Goal: Task Accomplishment & Management: Use online tool/utility

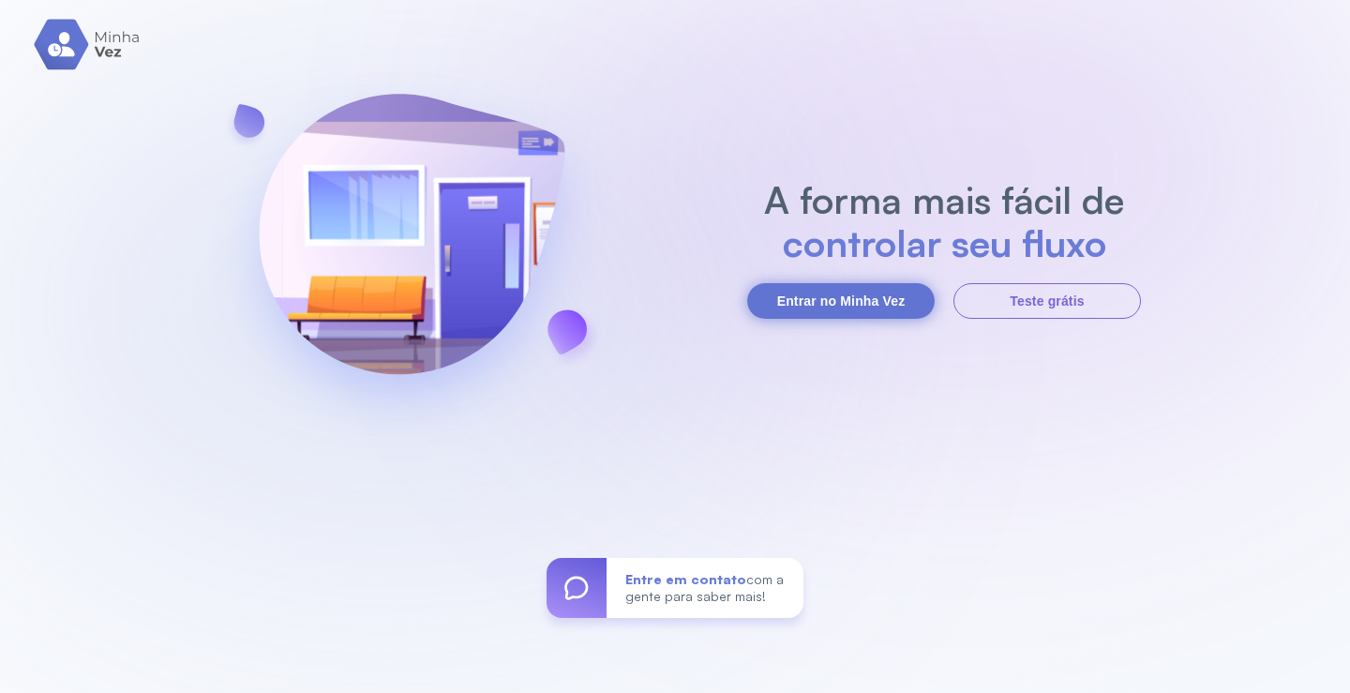
click at [809, 308] on button "Entrar no Minha Vez" at bounding box center [841, 301] width 188 height 36
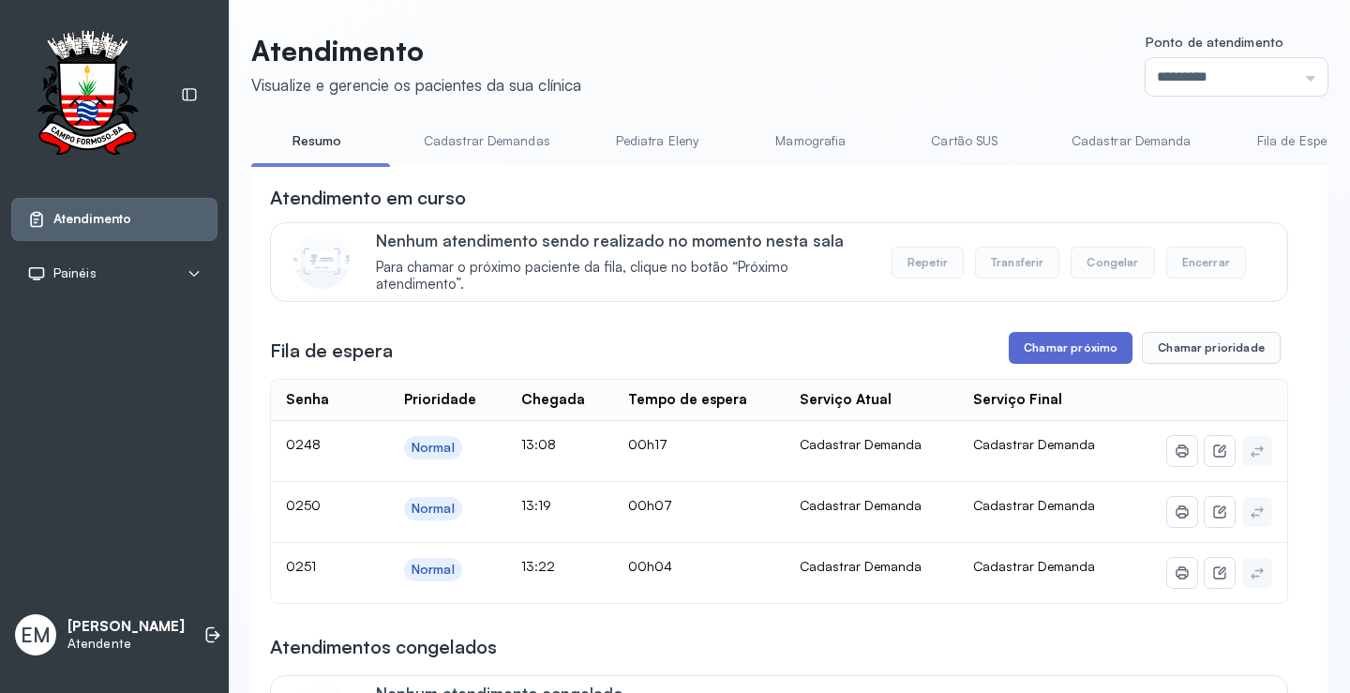
click at [1048, 358] on button "Chamar próximo" at bounding box center [1071, 348] width 124 height 32
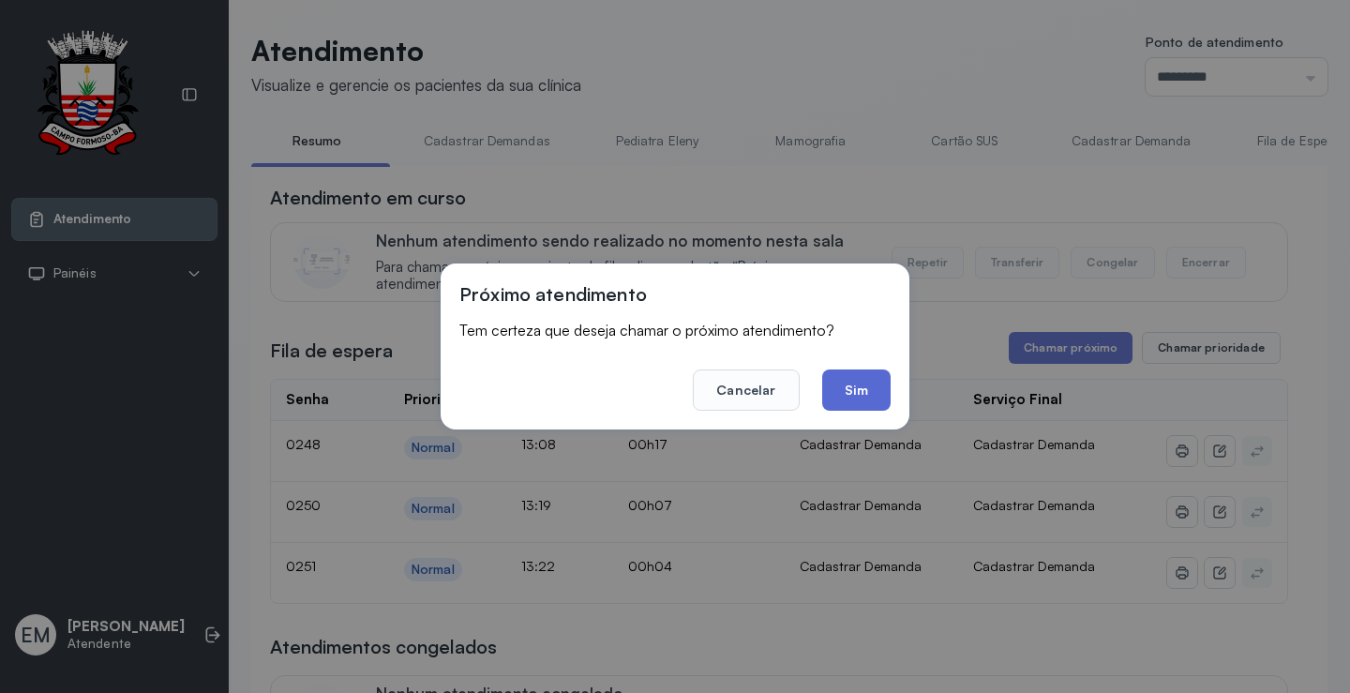
click at [857, 390] on button "Sim" at bounding box center [856, 389] width 68 height 41
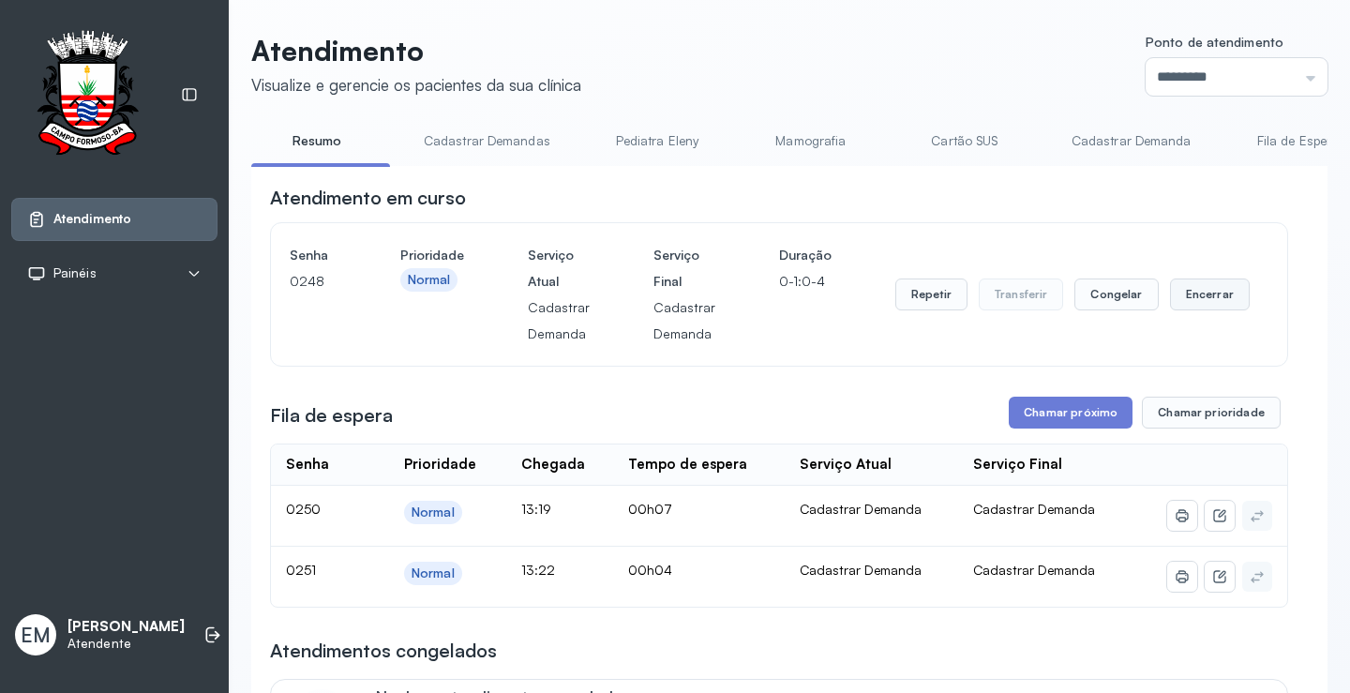
click at [1170, 298] on button "Encerrar" at bounding box center [1210, 295] width 80 height 32
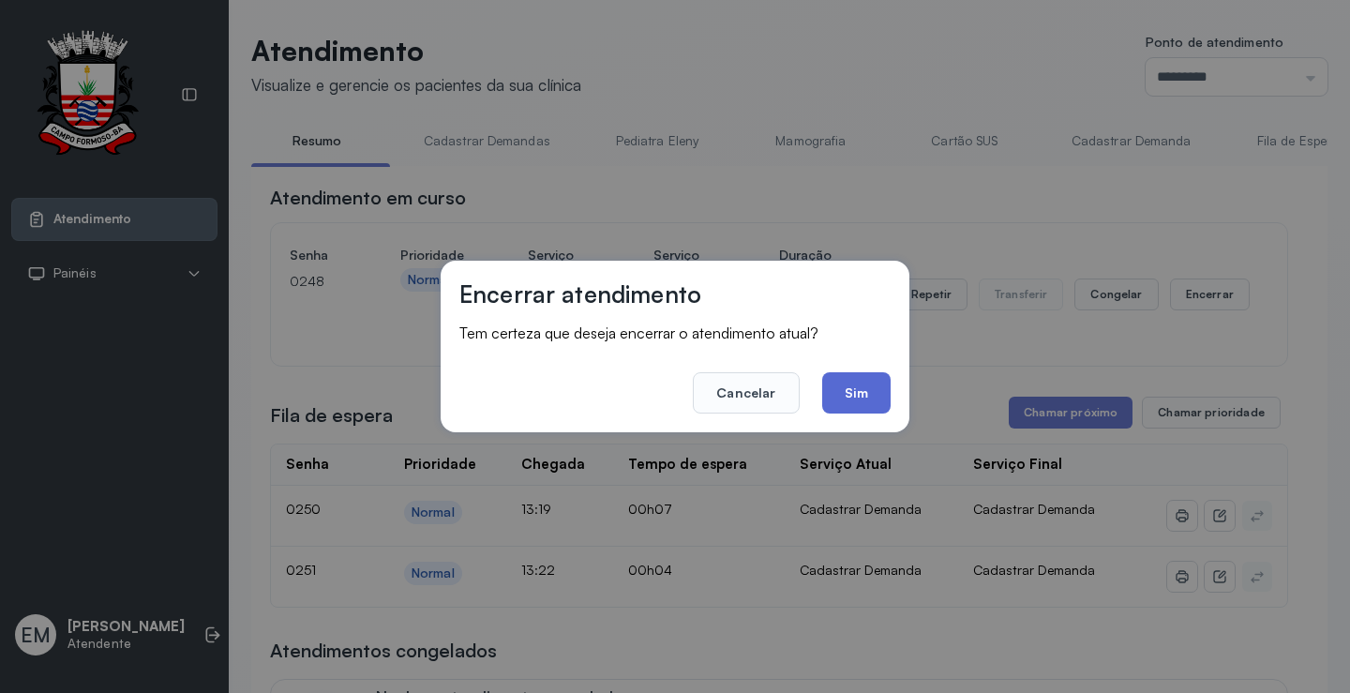
click at [875, 384] on button "Sim" at bounding box center [856, 392] width 68 height 41
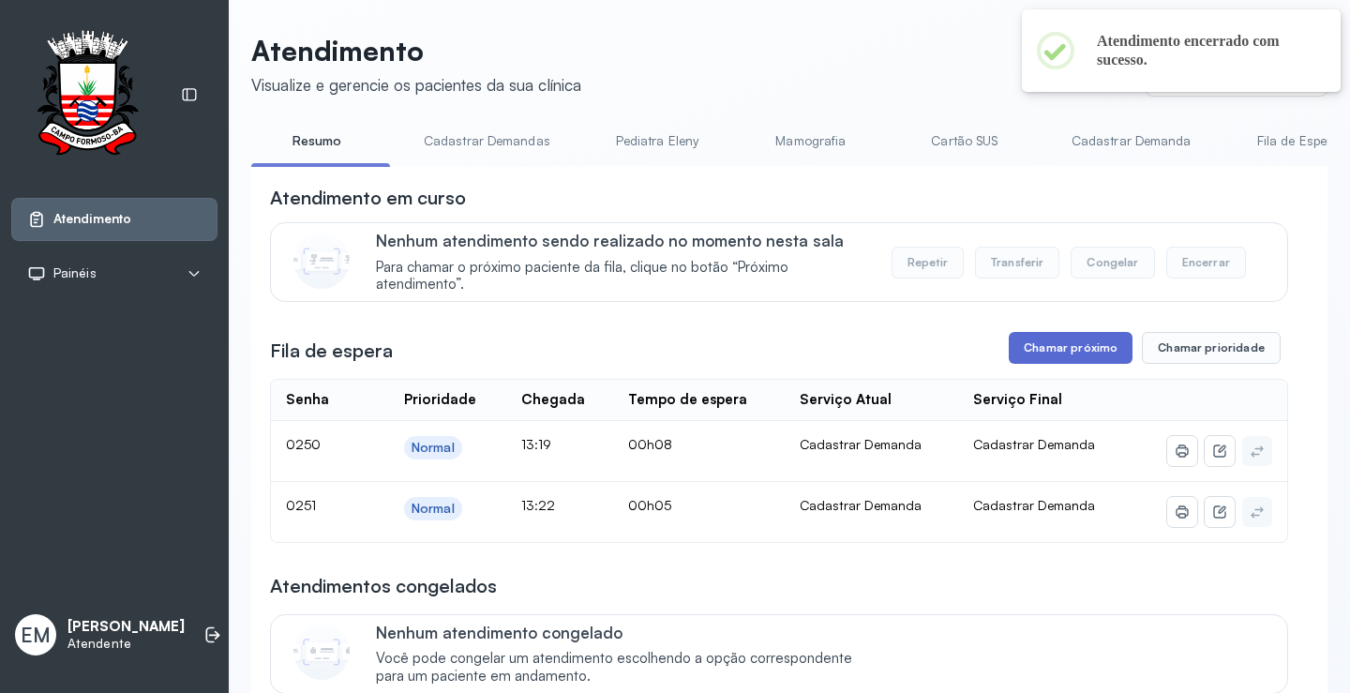
click at [1101, 348] on button "Chamar próximo" at bounding box center [1071, 348] width 124 height 32
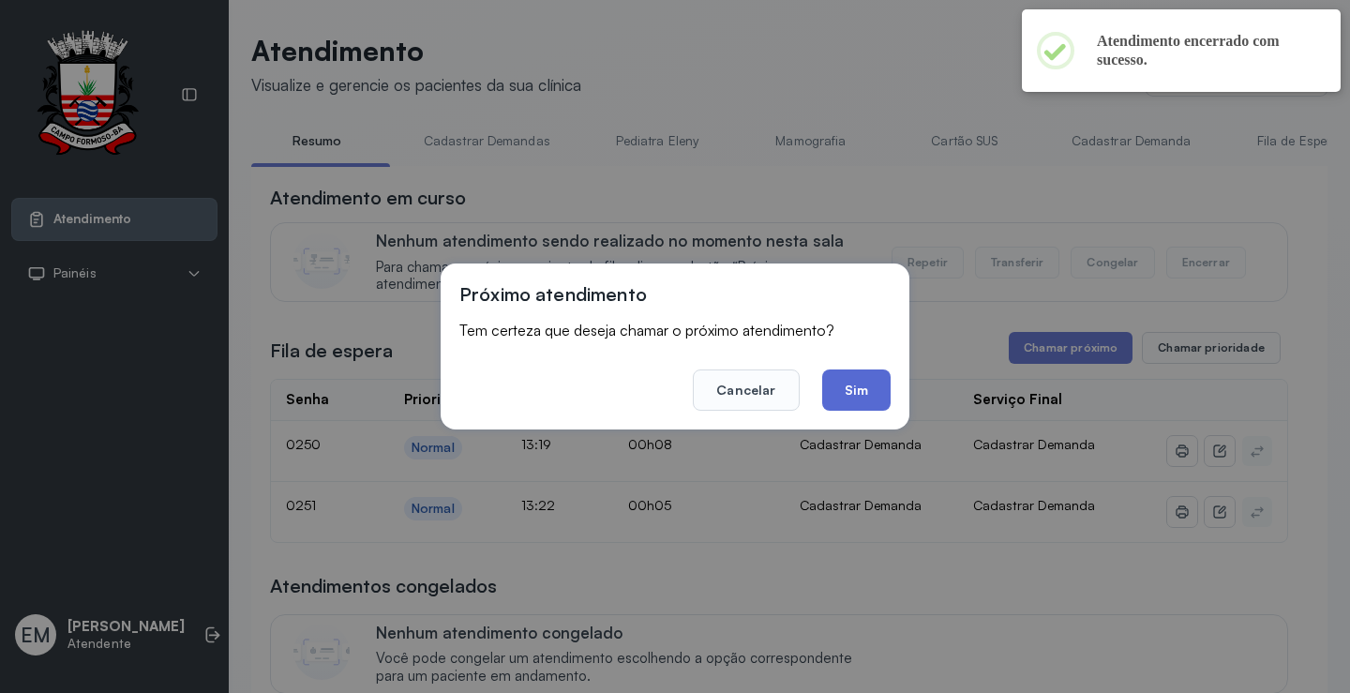
click at [858, 389] on button "Sim" at bounding box center [856, 389] width 68 height 41
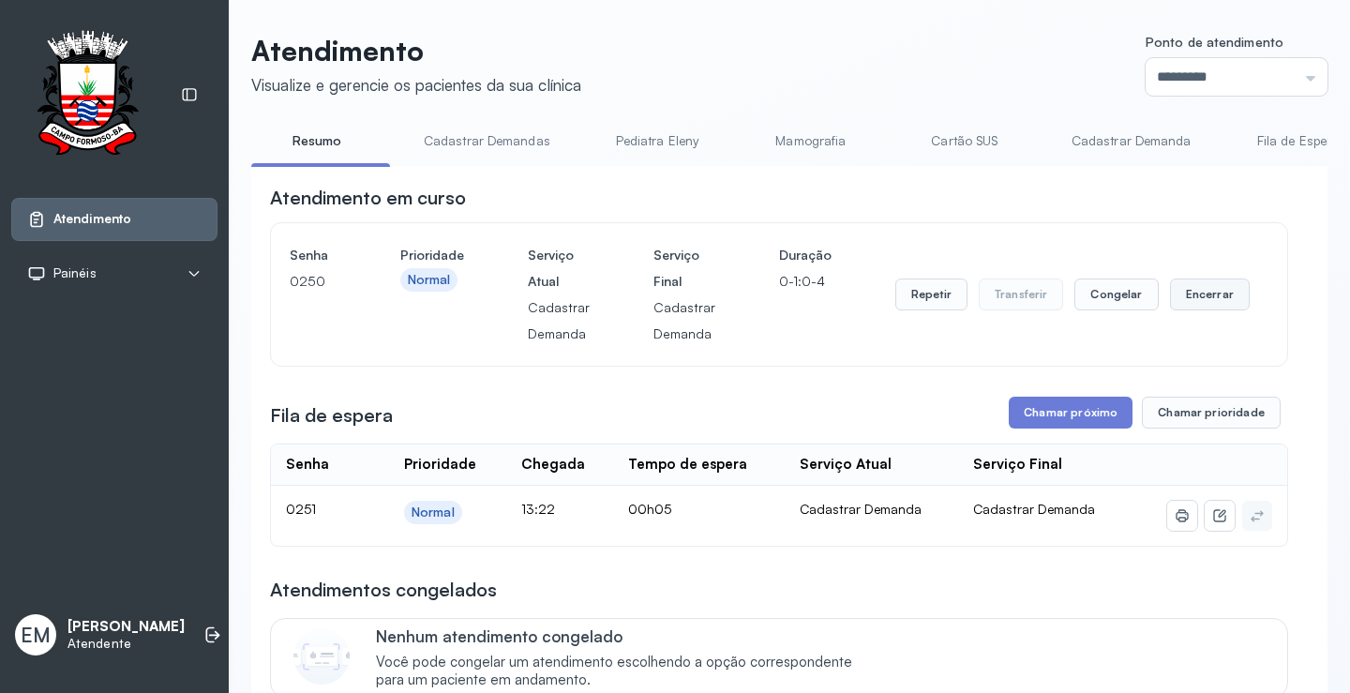
click at [1190, 308] on button "Encerrar" at bounding box center [1210, 295] width 80 height 32
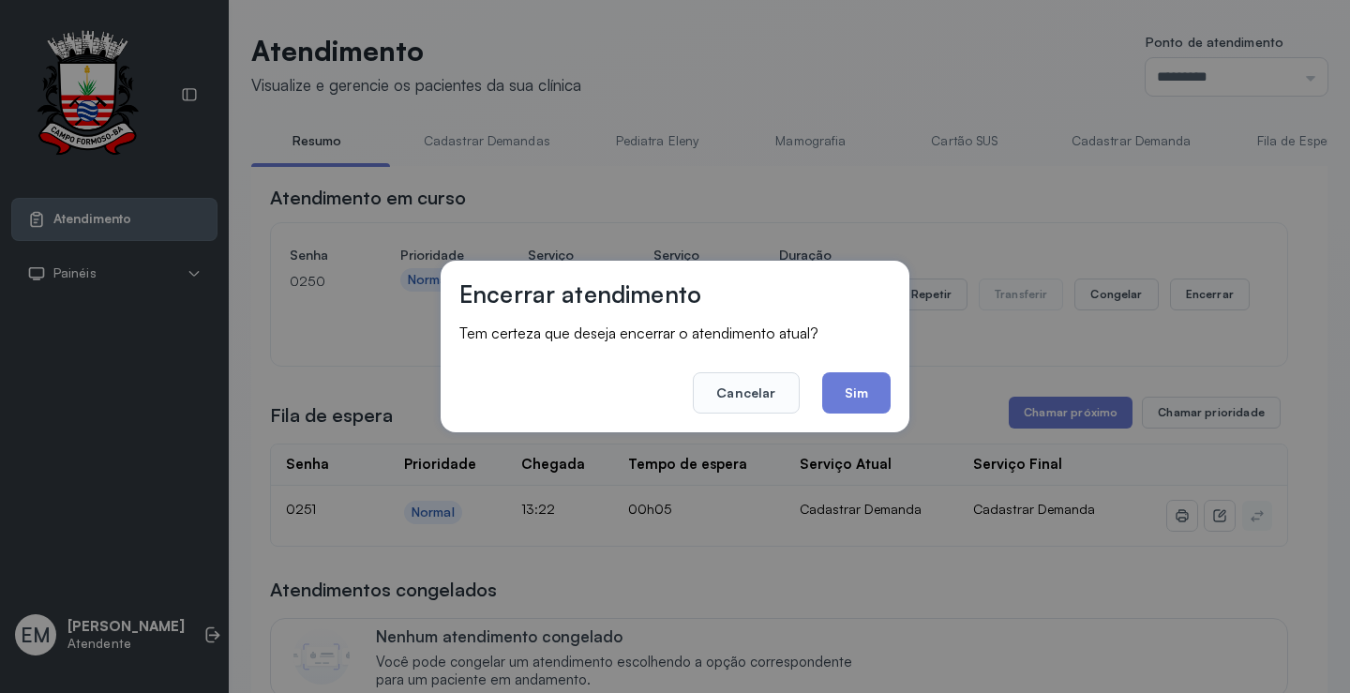
click at [871, 369] on footer "Cancelar Sim" at bounding box center [675, 380] width 431 height 68
click at [866, 381] on button "Sim" at bounding box center [856, 392] width 68 height 41
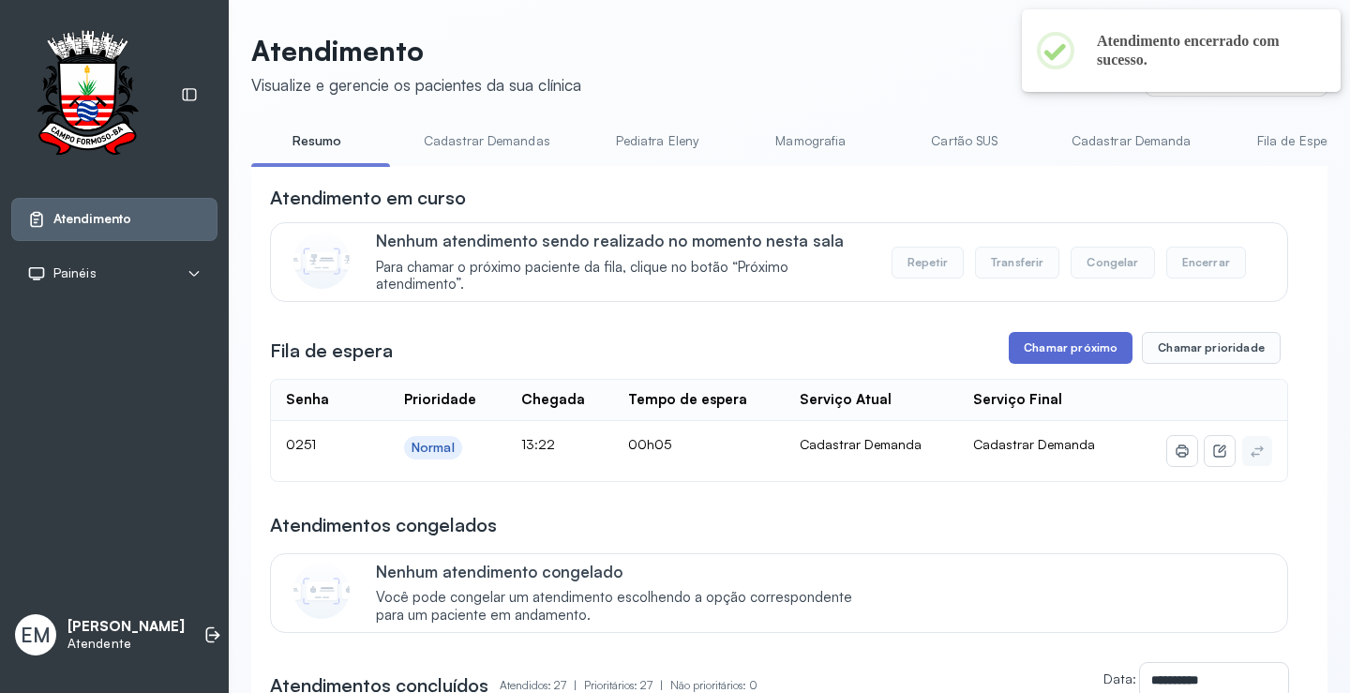
click at [1071, 354] on button "Chamar próximo" at bounding box center [1071, 348] width 124 height 32
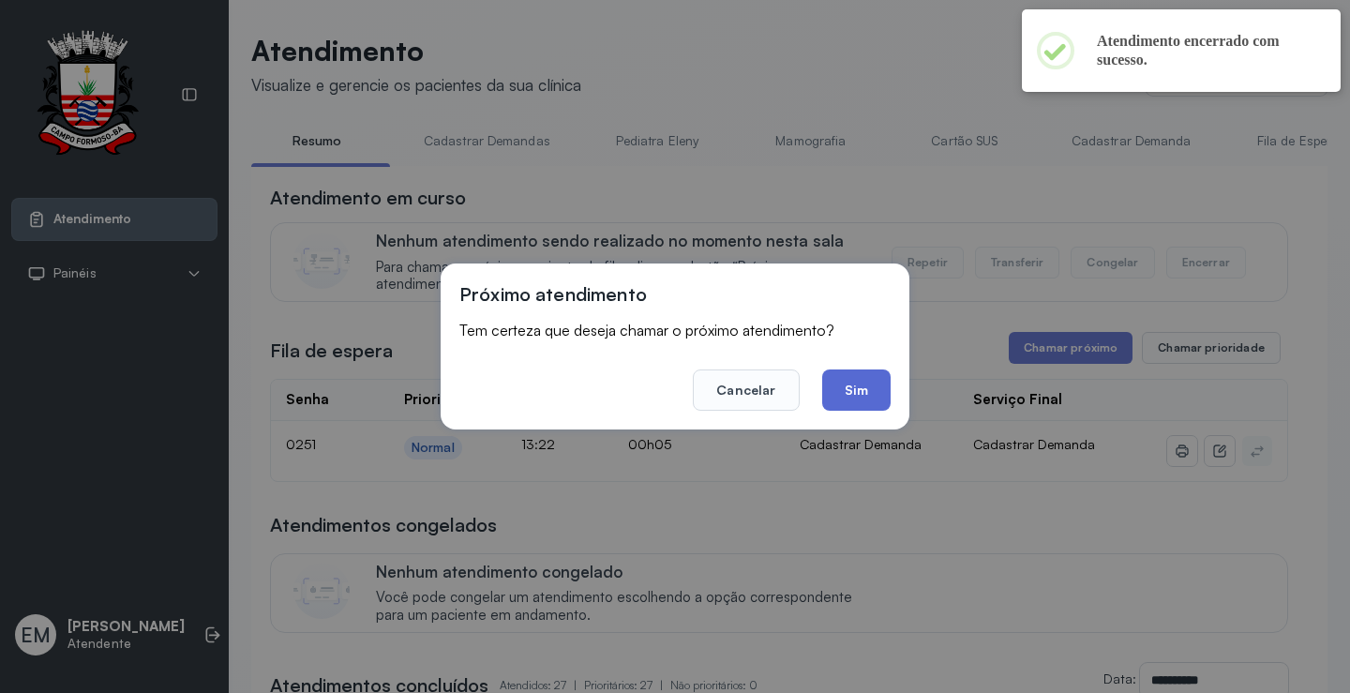
click at [870, 389] on button "Sim" at bounding box center [856, 389] width 68 height 41
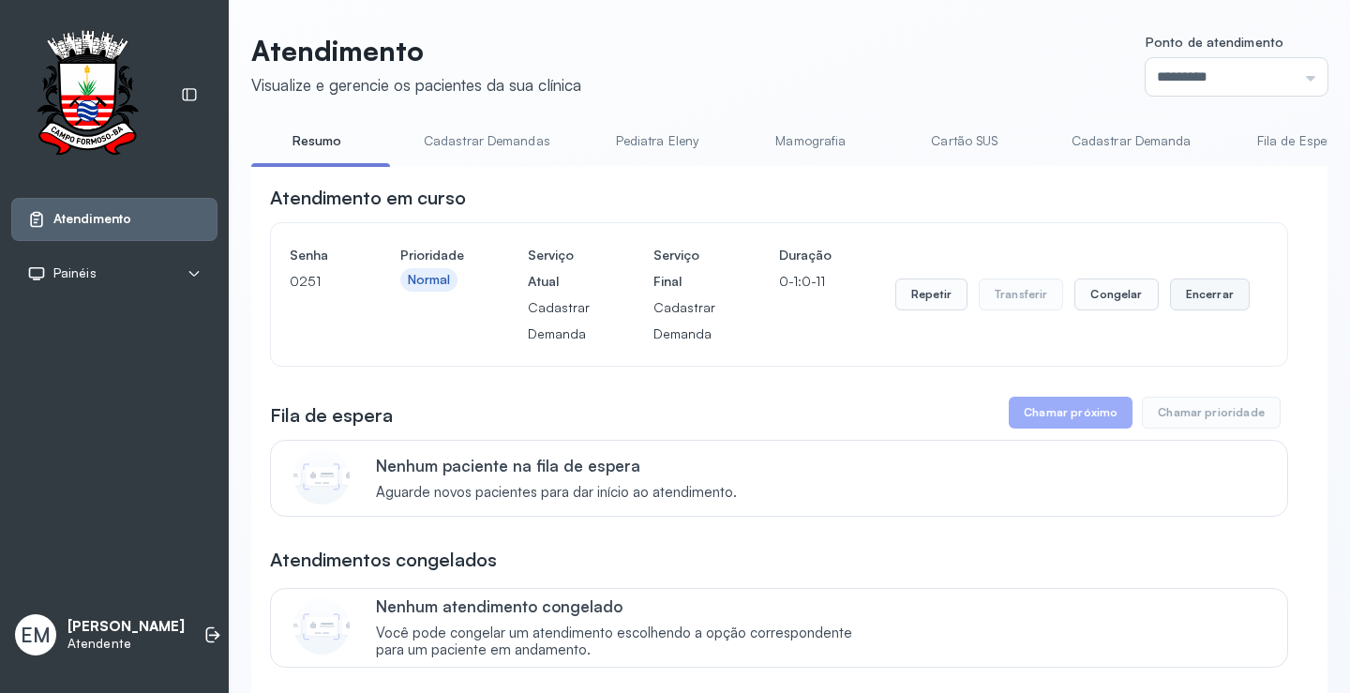
click at [1205, 297] on button "Encerrar" at bounding box center [1210, 295] width 80 height 32
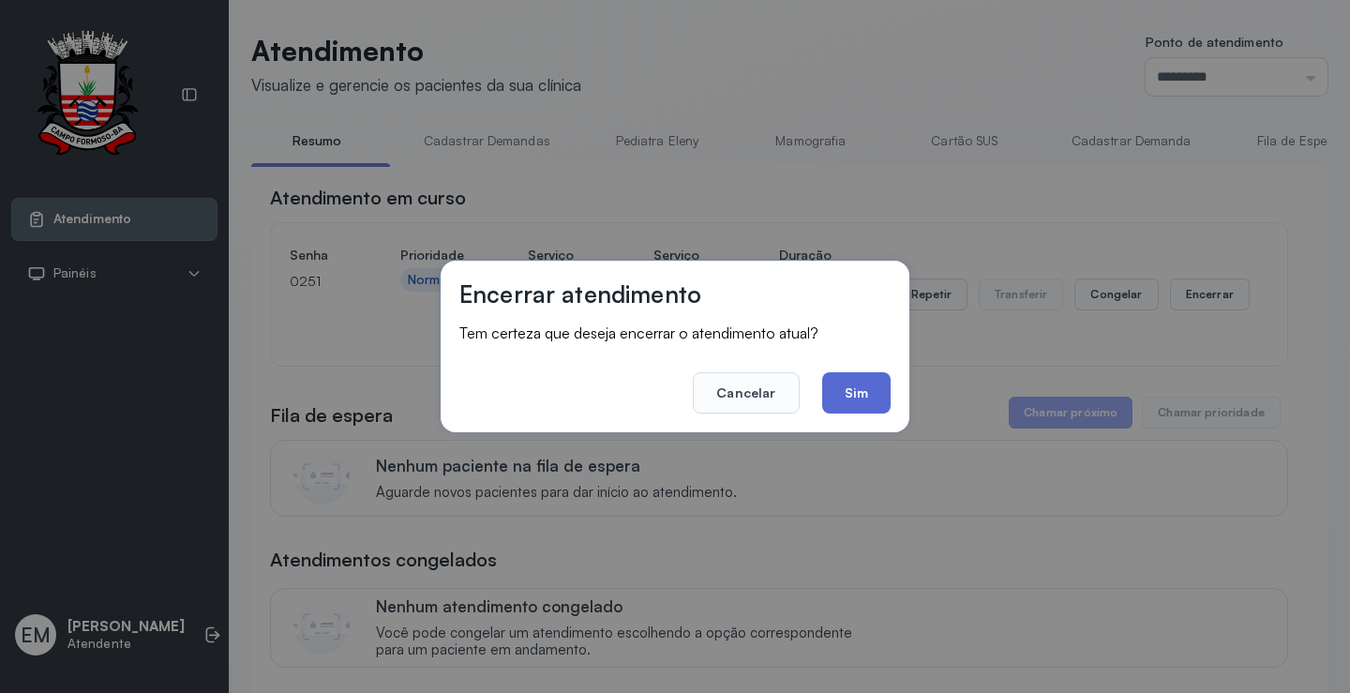
click at [834, 372] on button "Sim" at bounding box center [856, 392] width 68 height 41
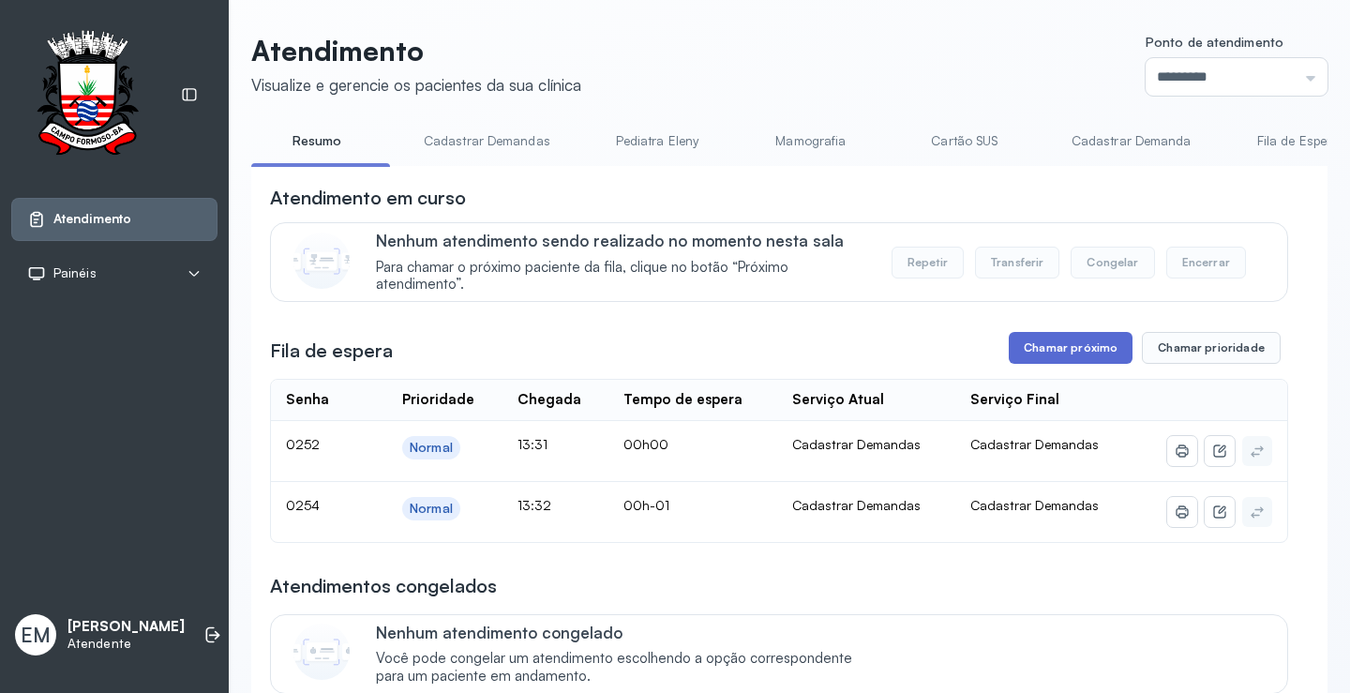
click at [1066, 354] on button "Chamar próximo" at bounding box center [1071, 348] width 124 height 32
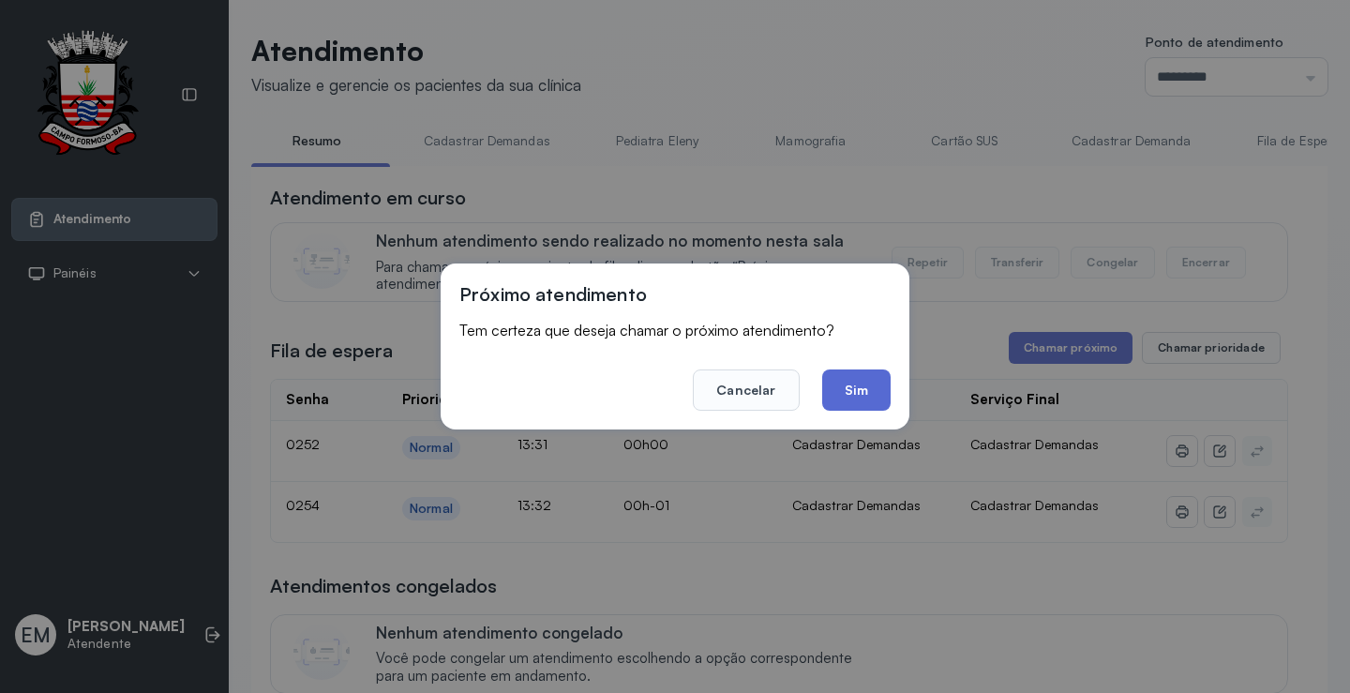
click at [854, 388] on button "Sim" at bounding box center [856, 389] width 68 height 41
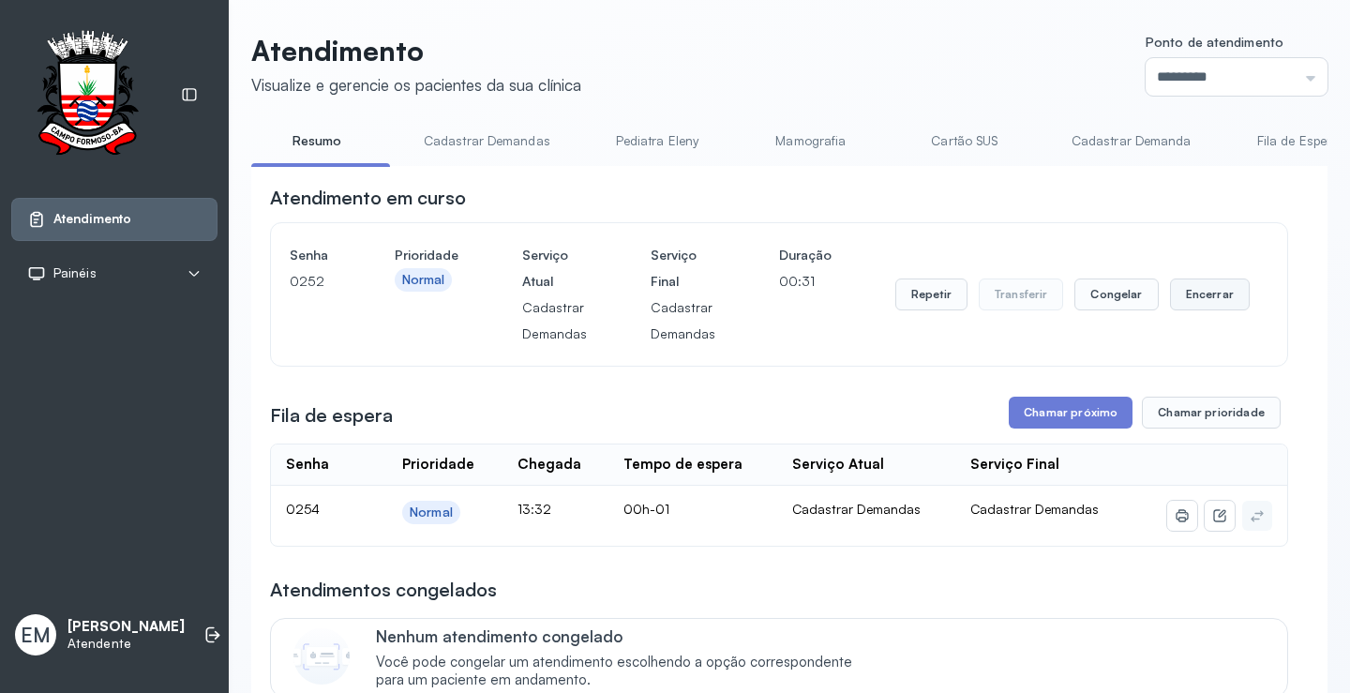
click at [1198, 310] on button "Encerrar" at bounding box center [1210, 295] width 80 height 32
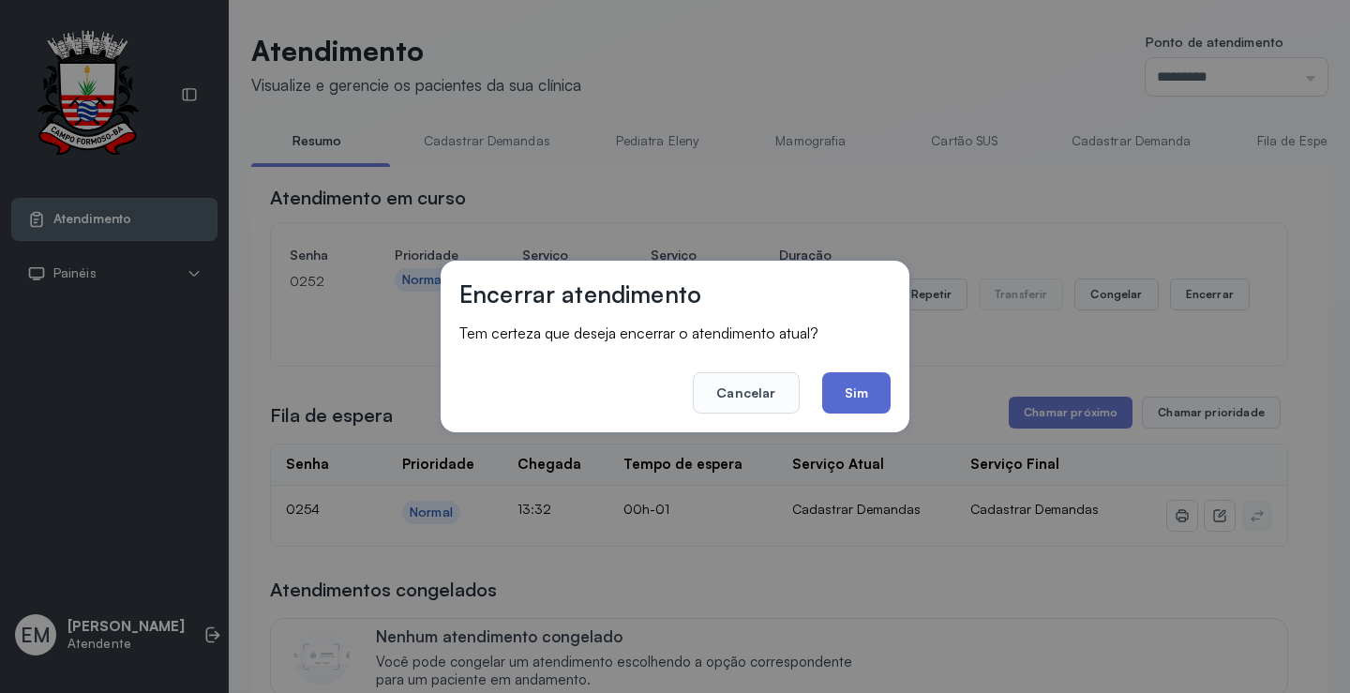
click at [843, 397] on button "Sim" at bounding box center [856, 392] width 68 height 41
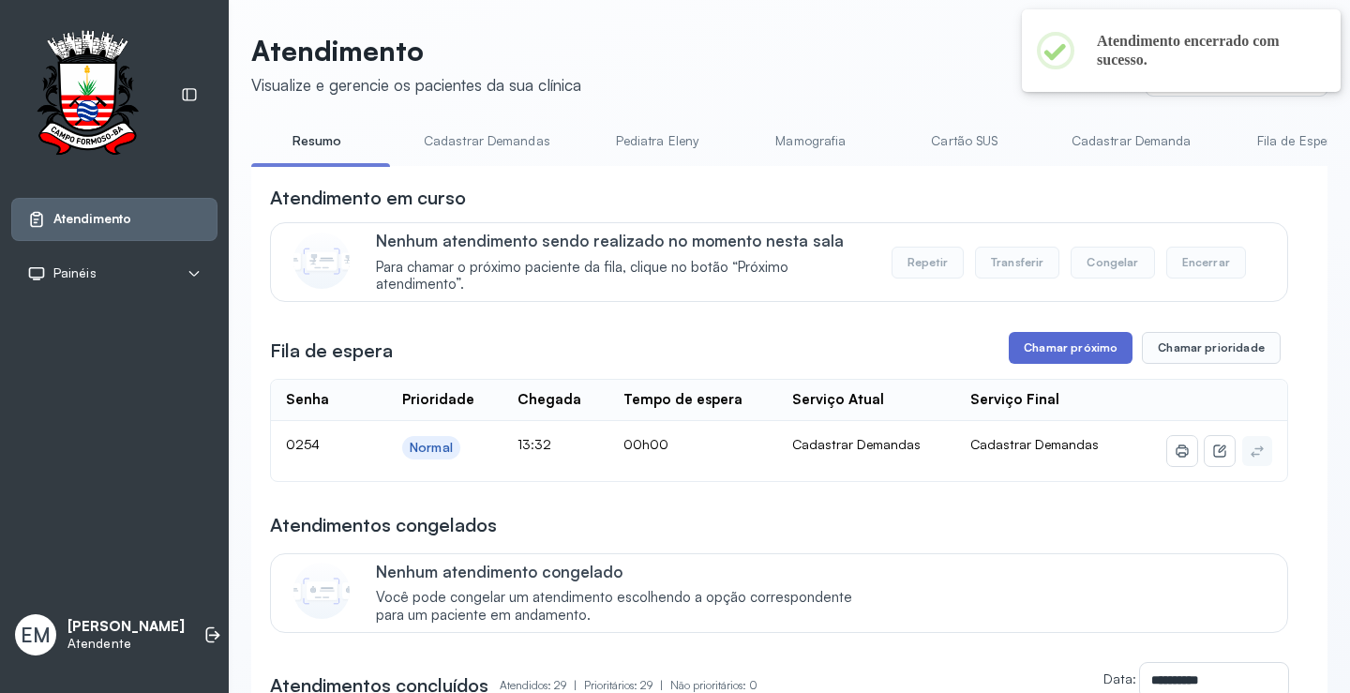
click at [1071, 339] on button "Chamar próximo" at bounding box center [1071, 348] width 124 height 32
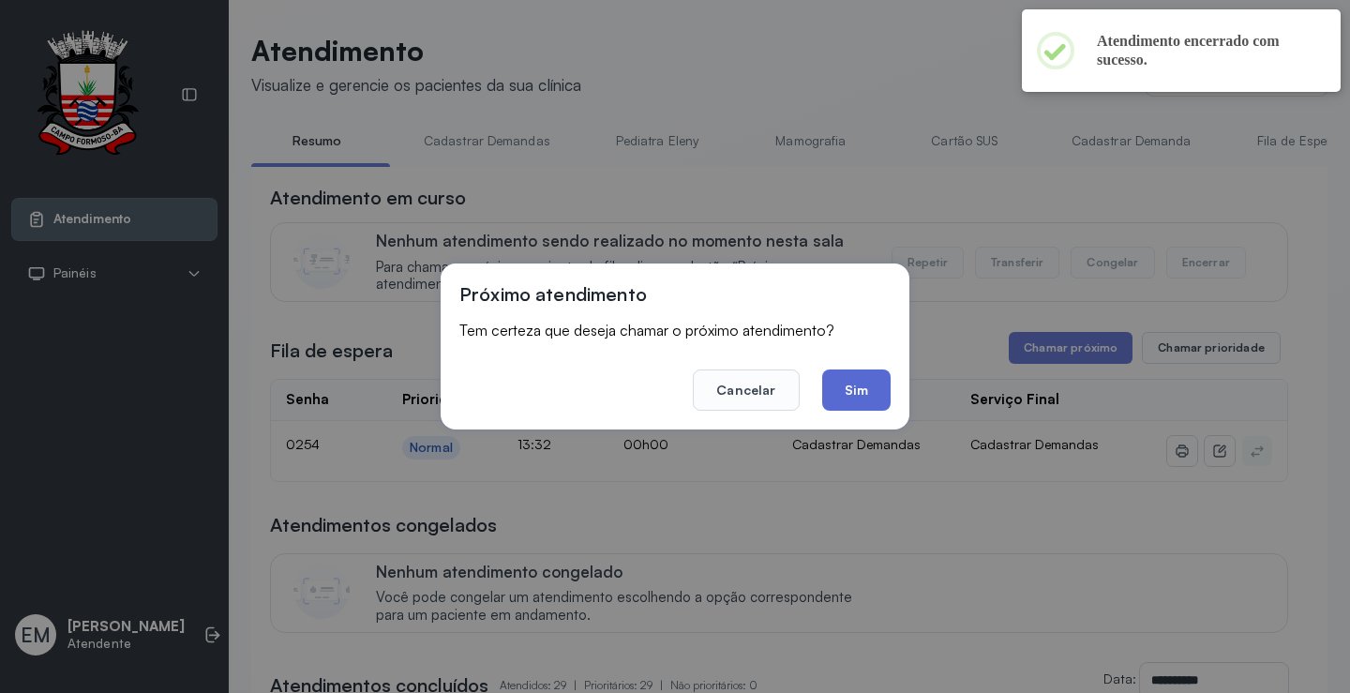
click at [867, 393] on button "Sim" at bounding box center [856, 389] width 68 height 41
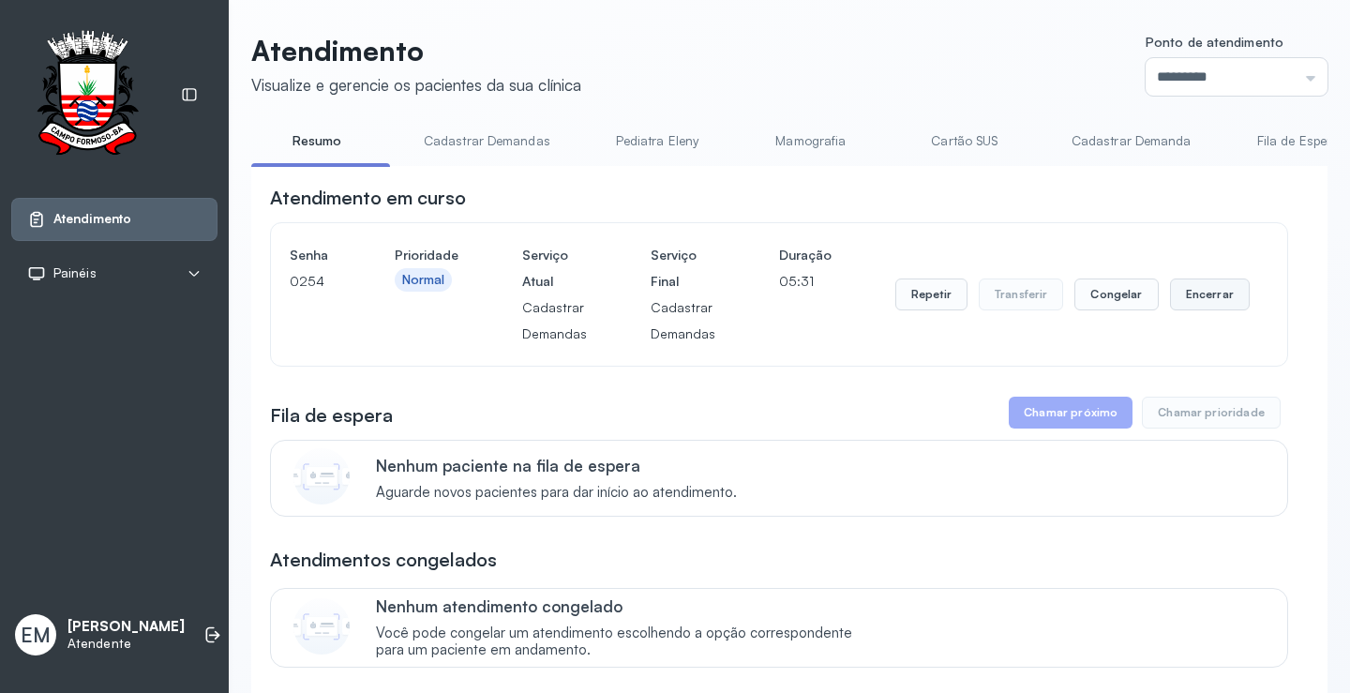
click at [1217, 298] on button "Encerrar" at bounding box center [1210, 295] width 80 height 32
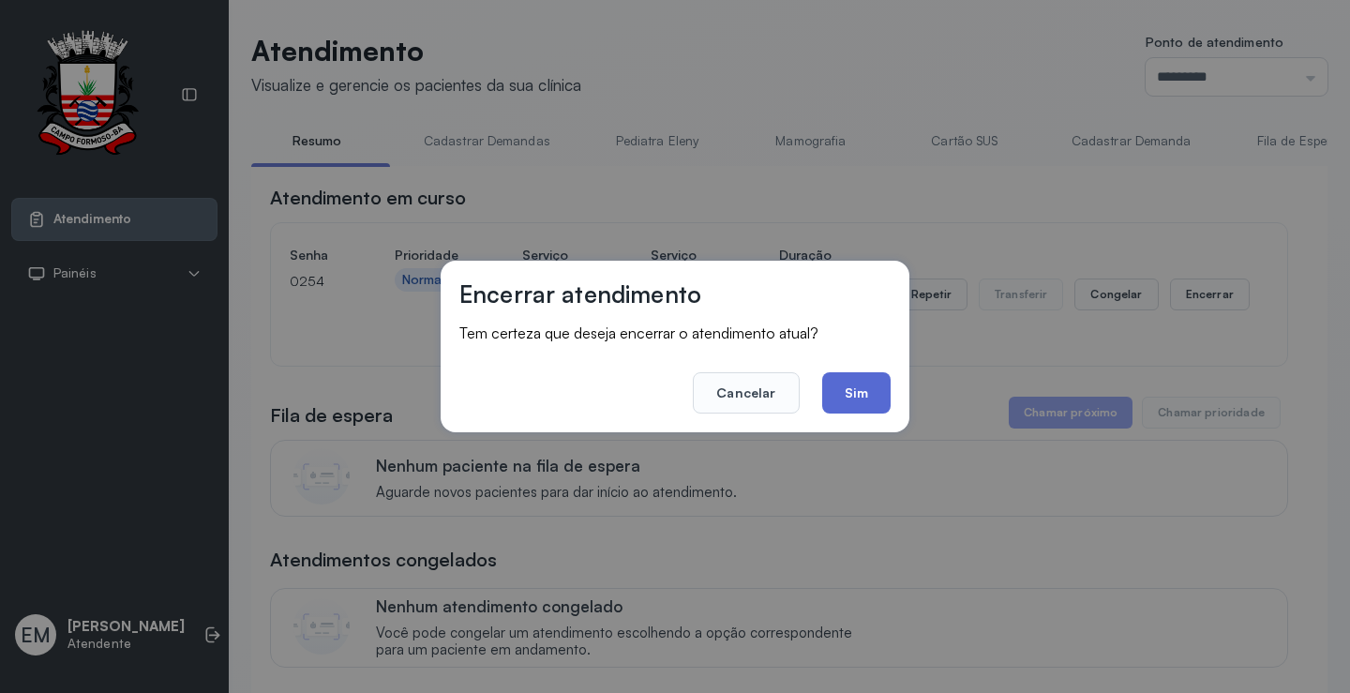
click at [876, 378] on button "Sim" at bounding box center [856, 392] width 68 height 41
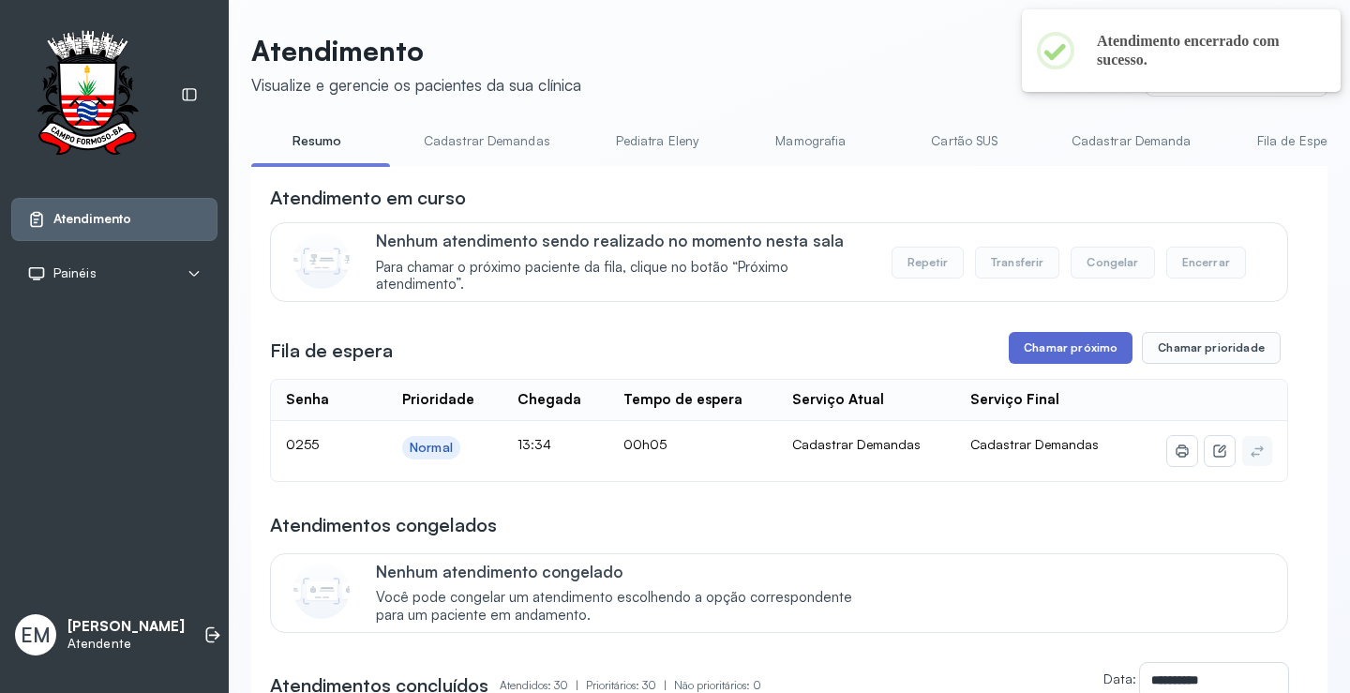
click at [1054, 364] on button "Chamar próximo" at bounding box center [1071, 348] width 124 height 32
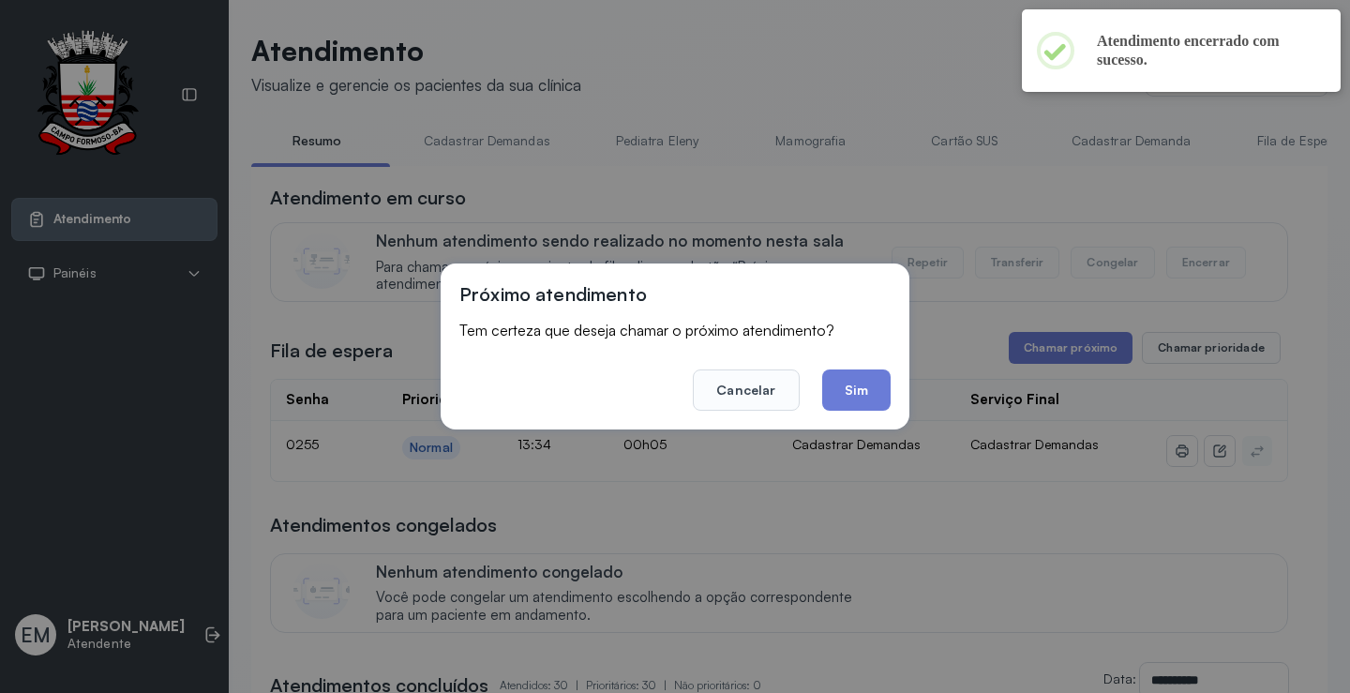
click at [893, 384] on div "Próximo atendimento Tem certeza que deseja chamar o próximo atendimento? Cancel…" at bounding box center [675, 347] width 469 height 166
click at [871, 388] on button "Sim" at bounding box center [856, 389] width 68 height 41
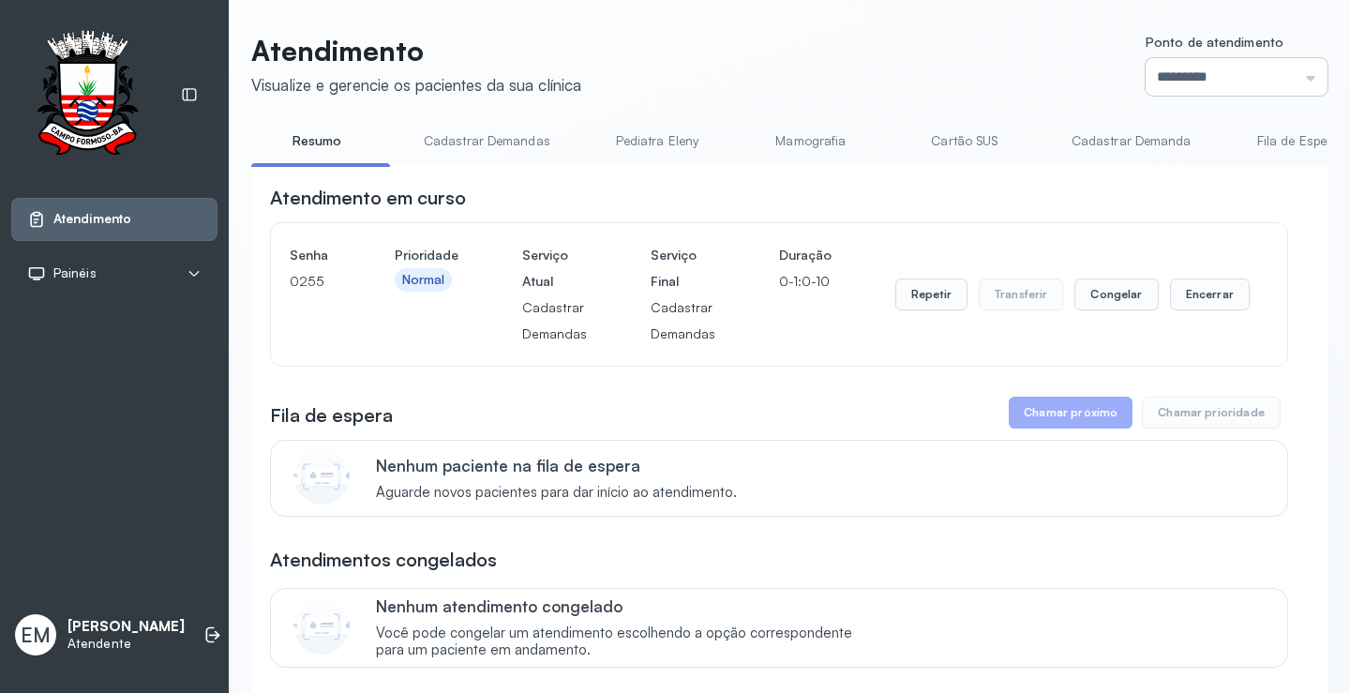
click at [1258, 61] on input "*********" at bounding box center [1237, 77] width 182 height 38
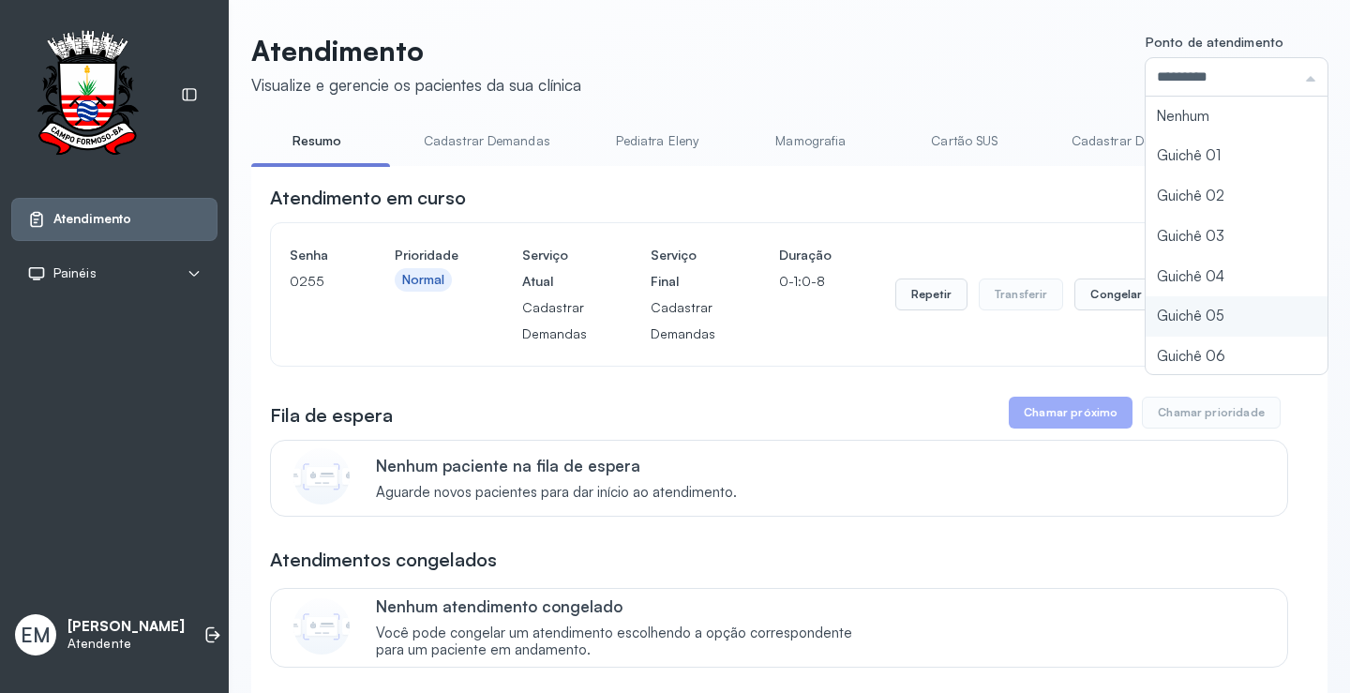
type input "*********"
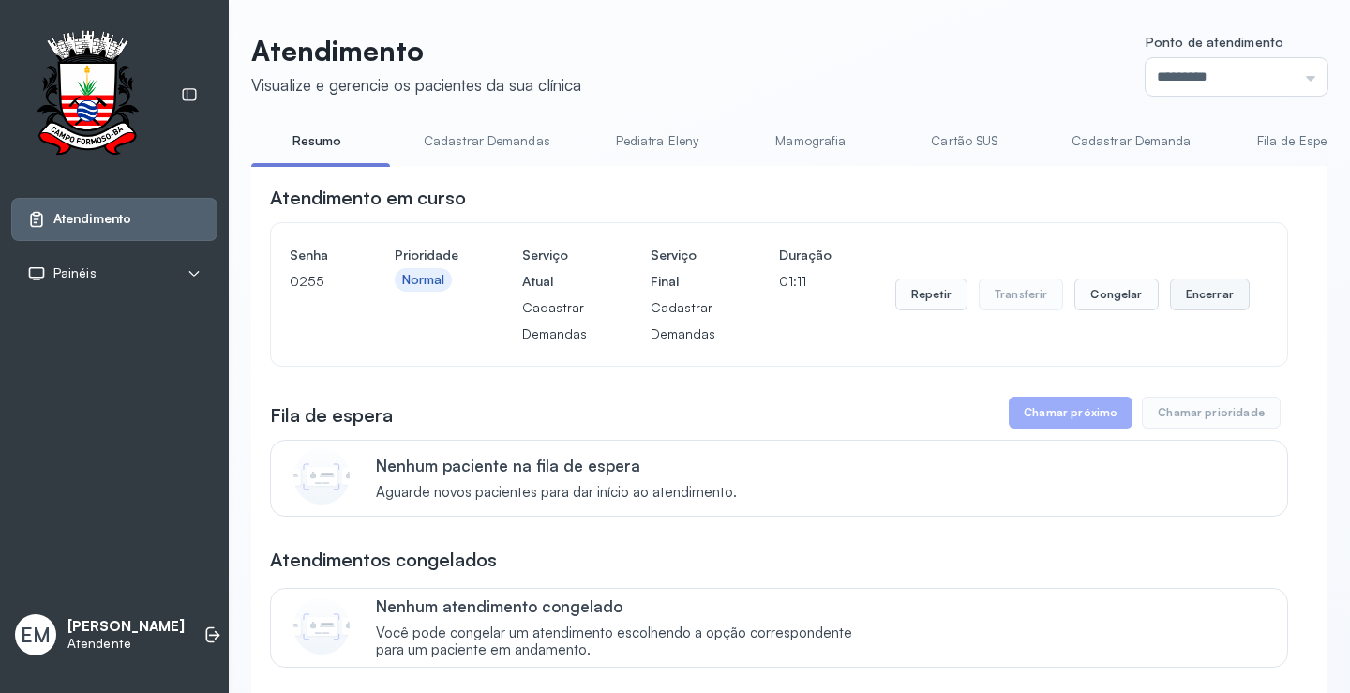
click at [1222, 301] on button "Encerrar" at bounding box center [1210, 295] width 80 height 32
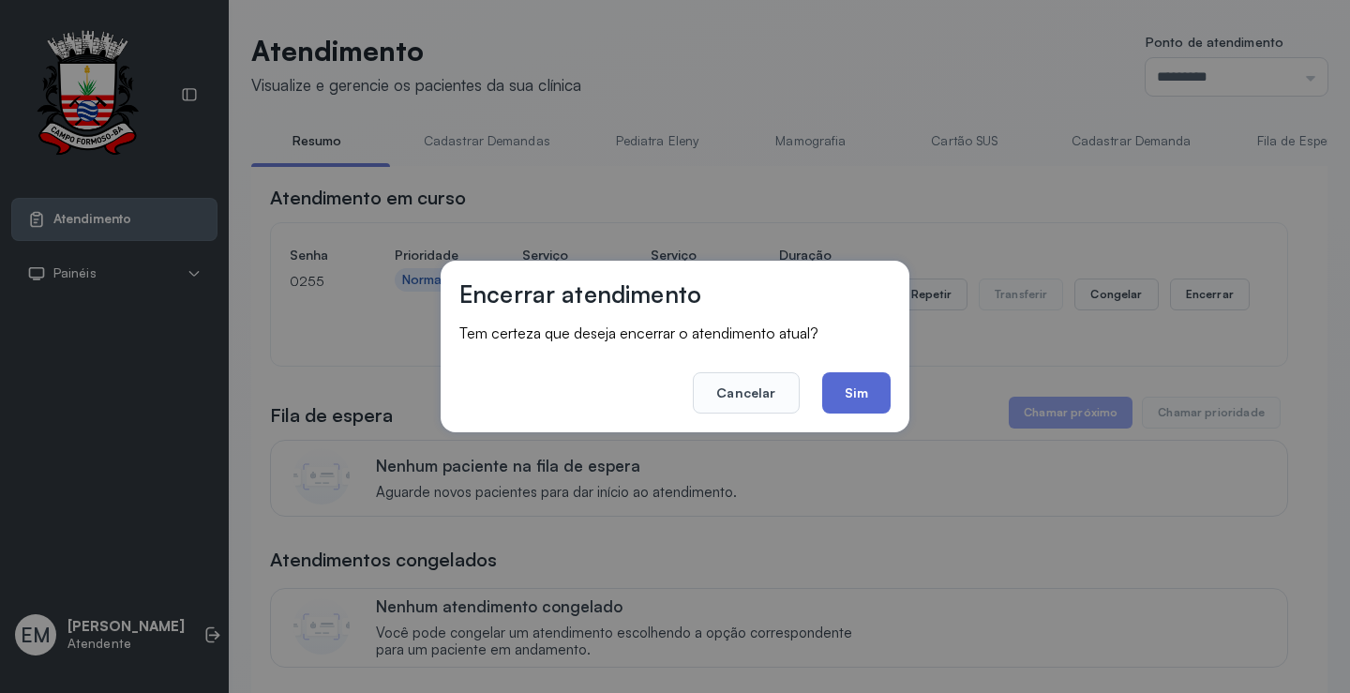
click at [855, 398] on button "Sim" at bounding box center [856, 392] width 68 height 41
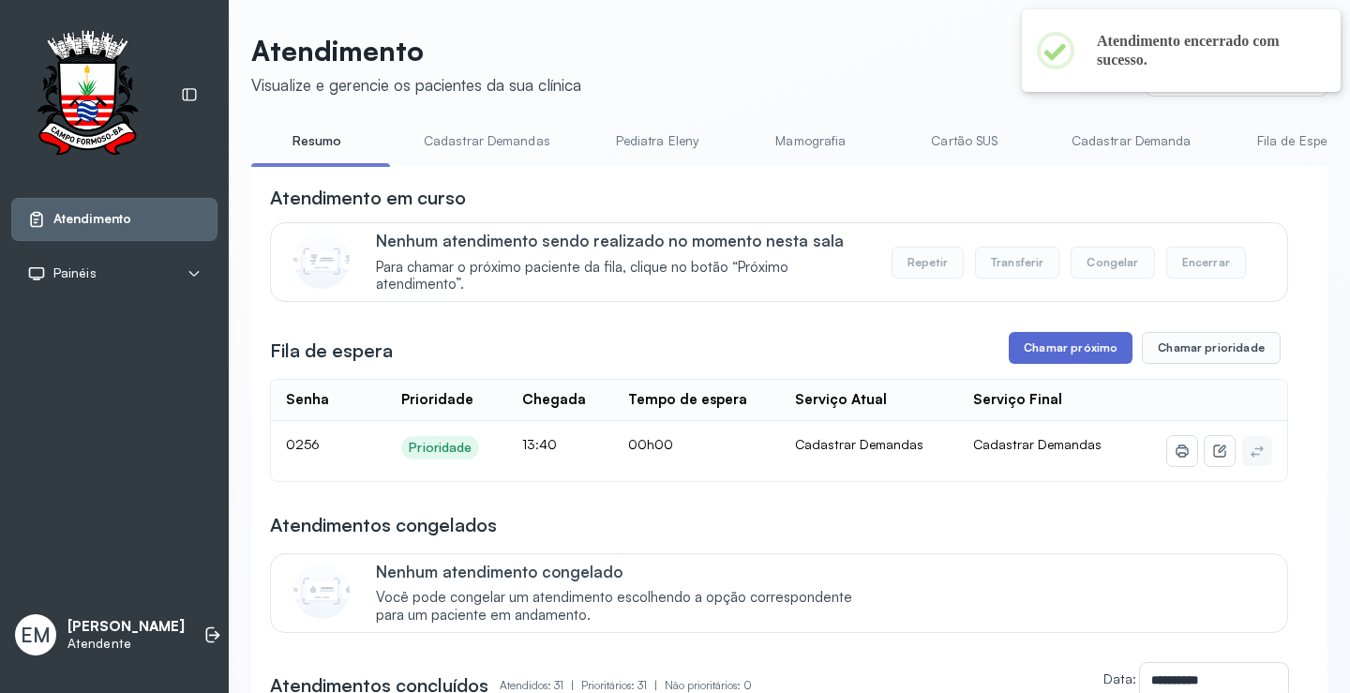
click at [1074, 360] on button "Chamar próximo" at bounding box center [1071, 348] width 124 height 32
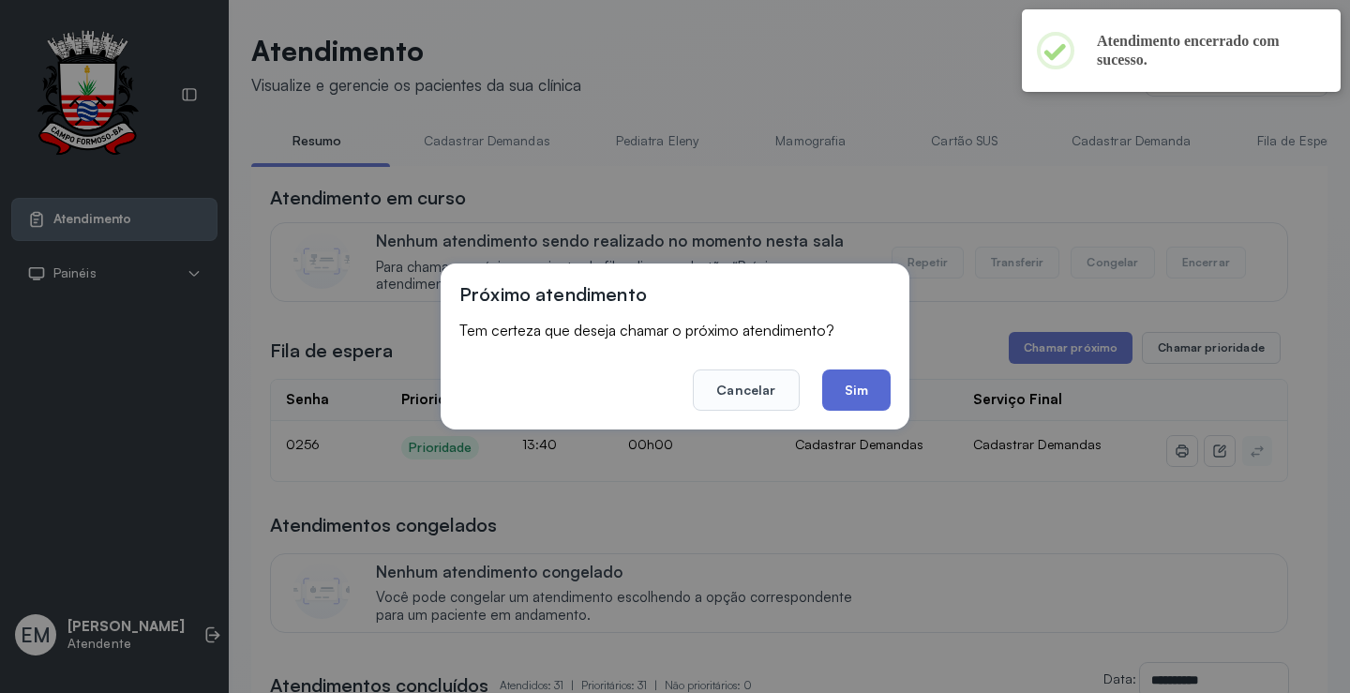
click at [859, 396] on button "Sim" at bounding box center [856, 389] width 68 height 41
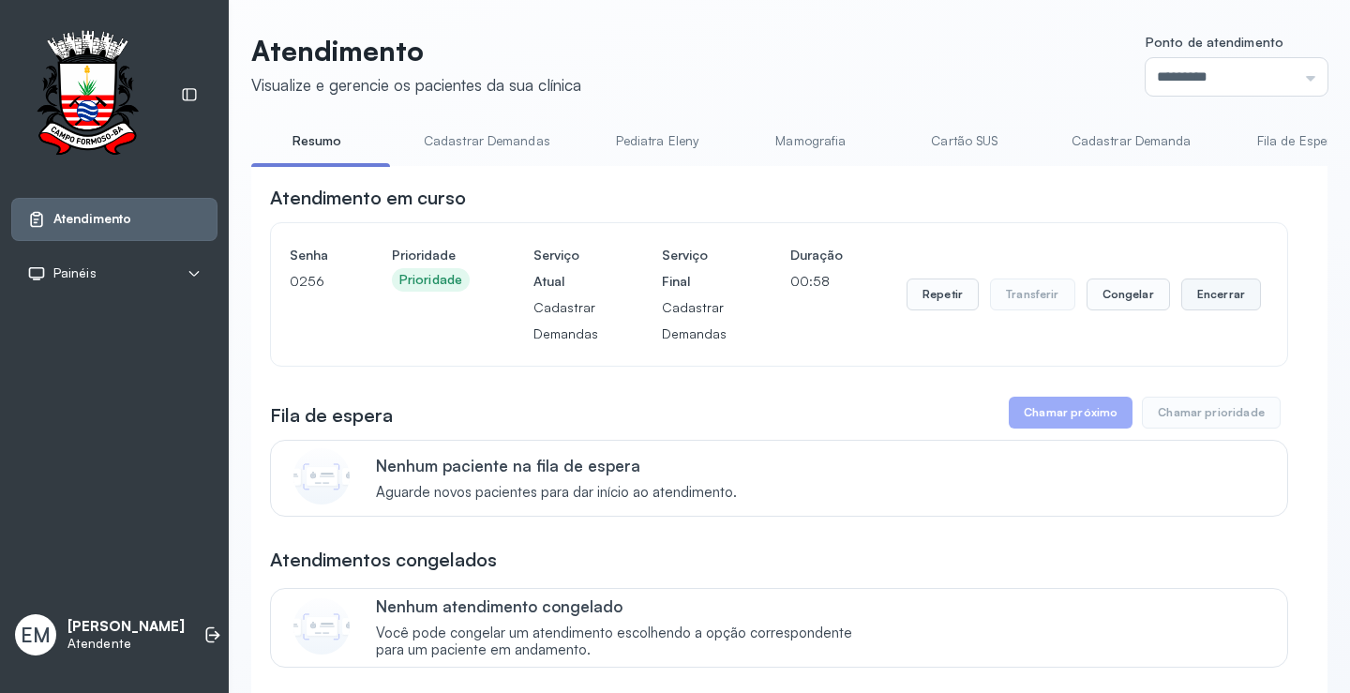
click at [1183, 287] on button "Encerrar" at bounding box center [1222, 295] width 80 height 32
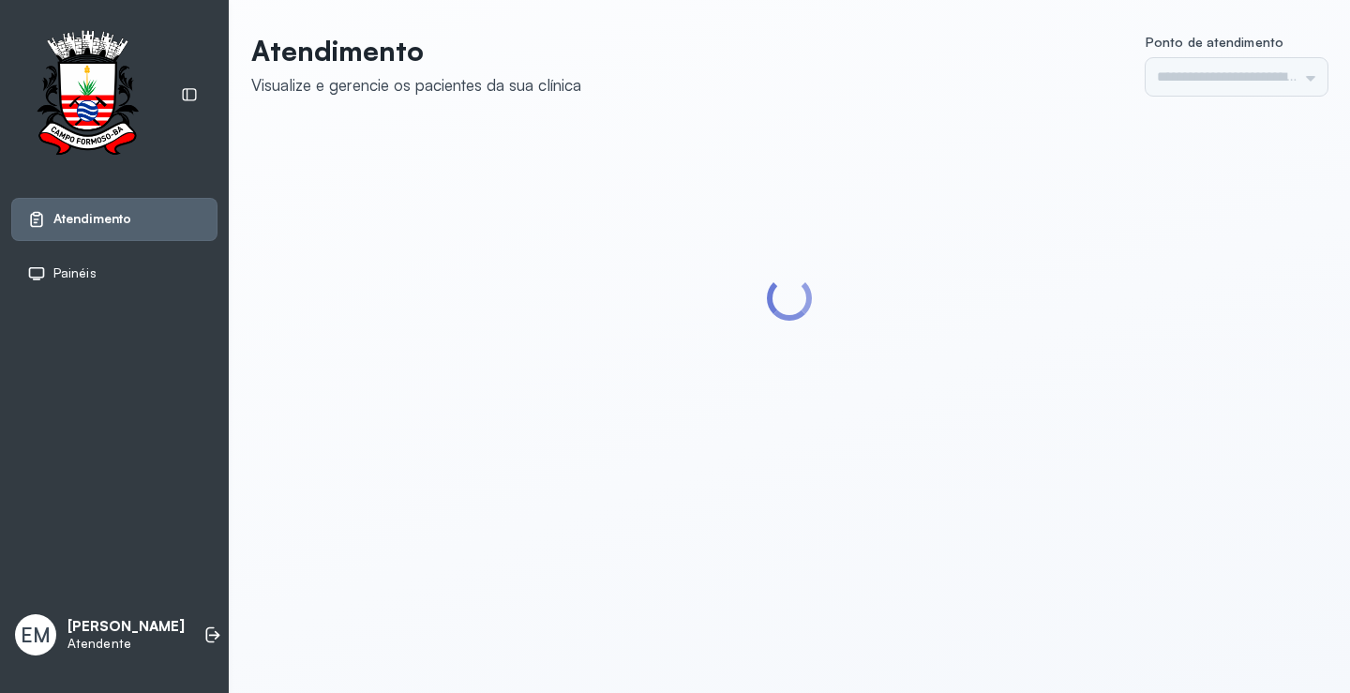
type input "*********"
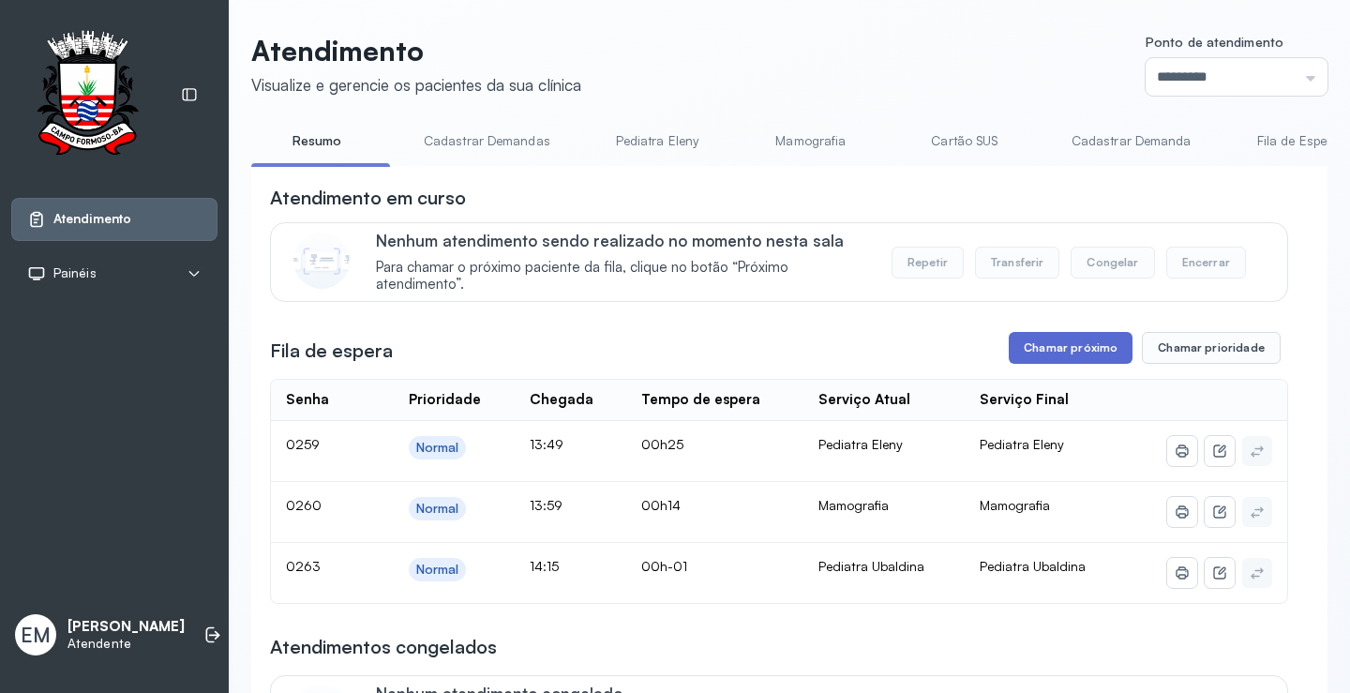
click at [1053, 339] on button "Chamar próximo" at bounding box center [1071, 348] width 124 height 32
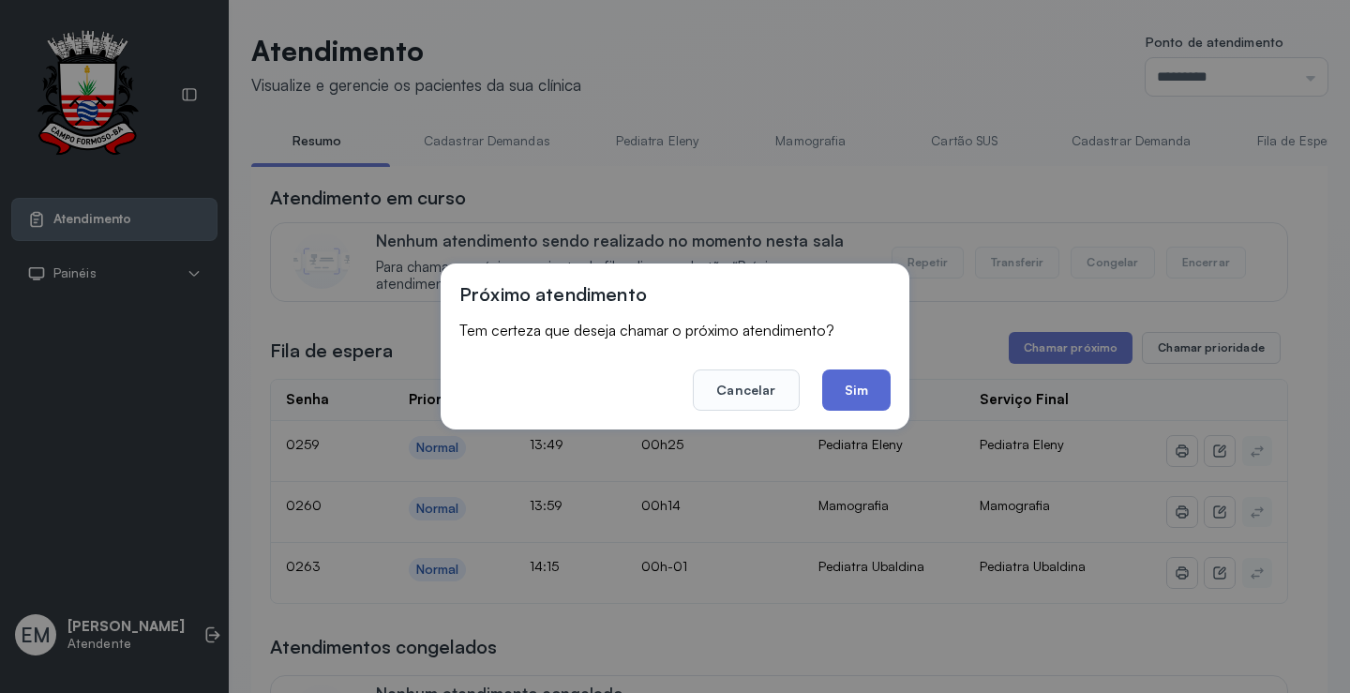
click at [851, 389] on button "Sim" at bounding box center [856, 389] width 68 height 41
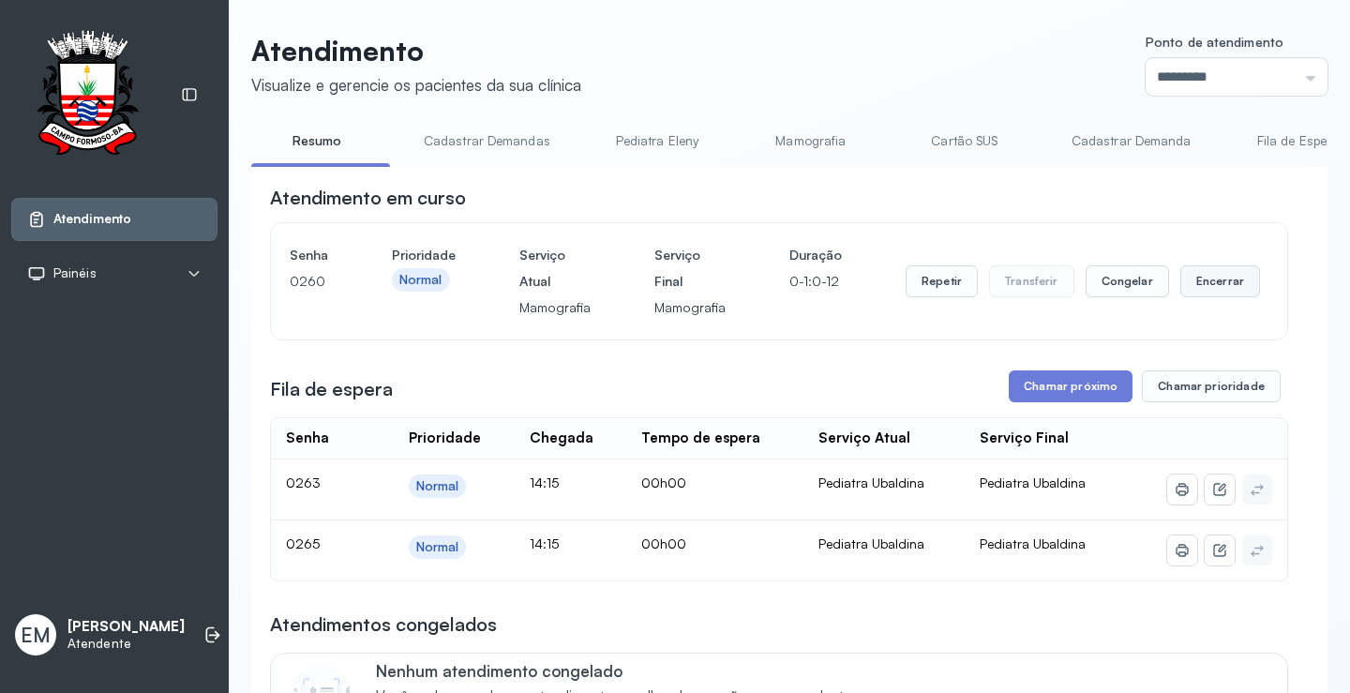
click at [1197, 276] on button "Encerrar" at bounding box center [1221, 281] width 80 height 32
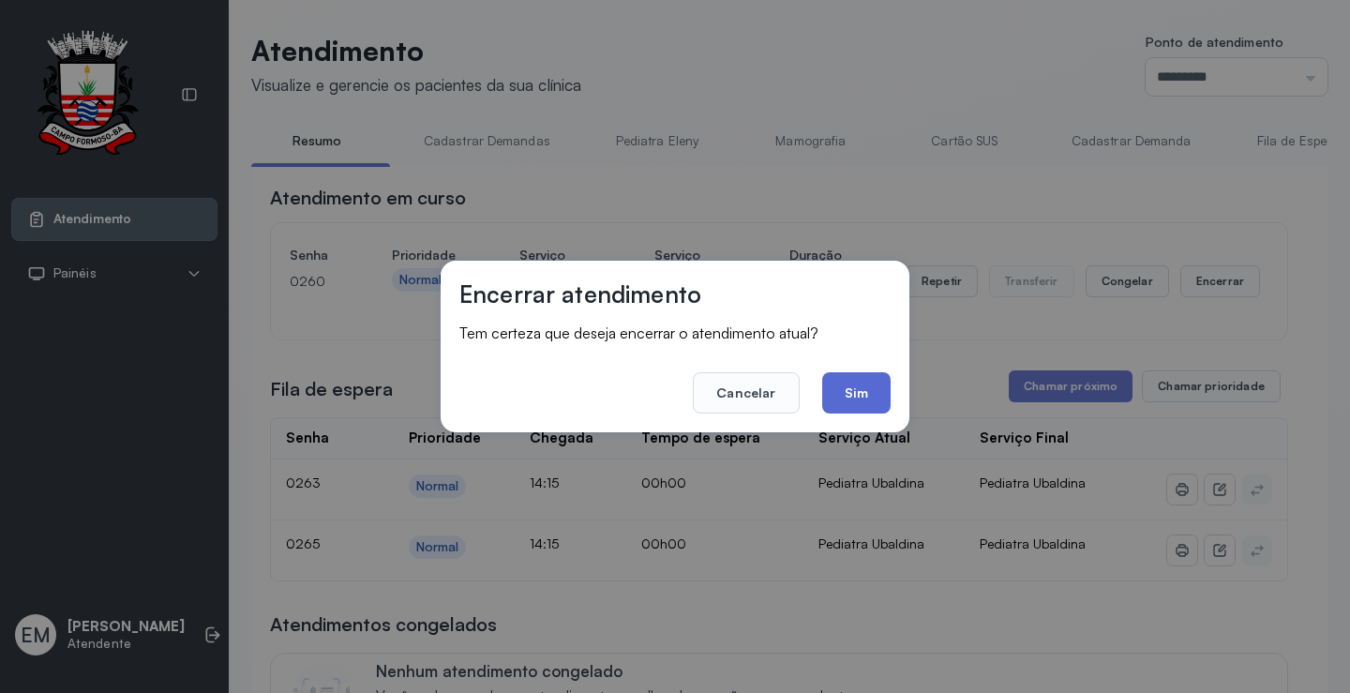
click at [867, 399] on button "Sim" at bounding box center [856, 392] width 68 height 41
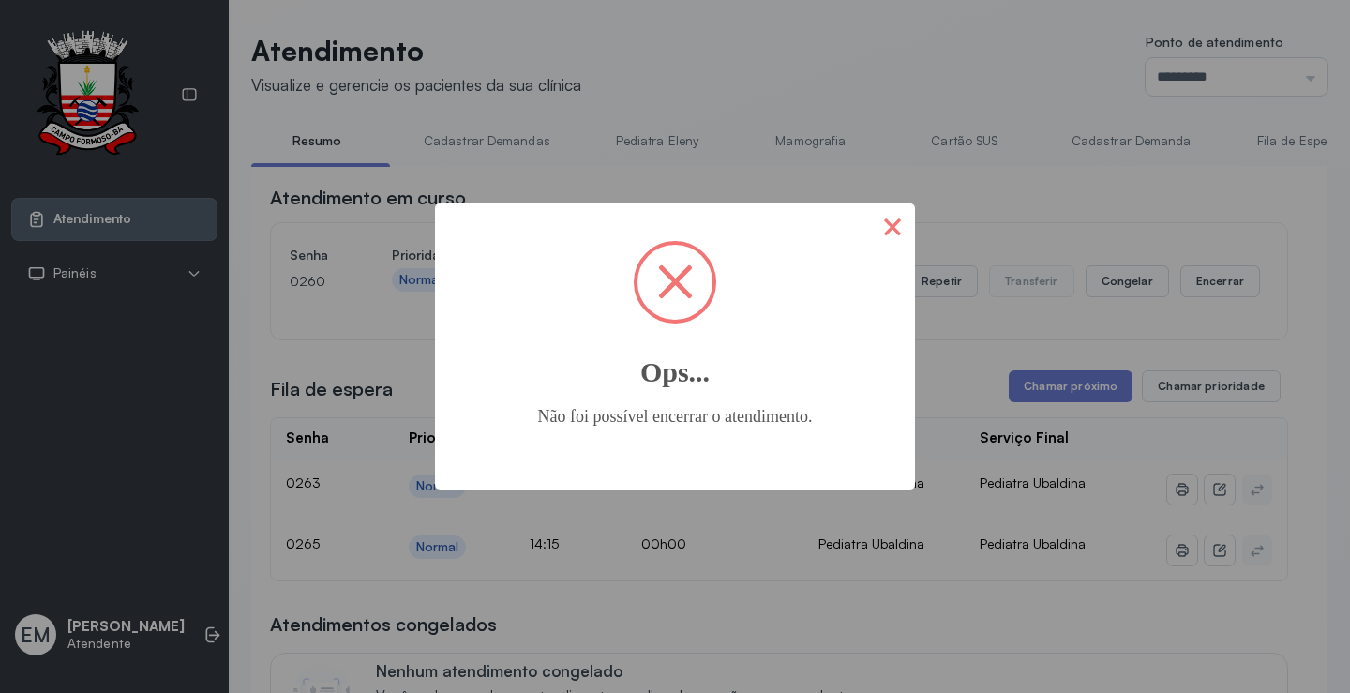
click at [893, 219] on button "×" at bounding box center [892, 225] width 45 height 45
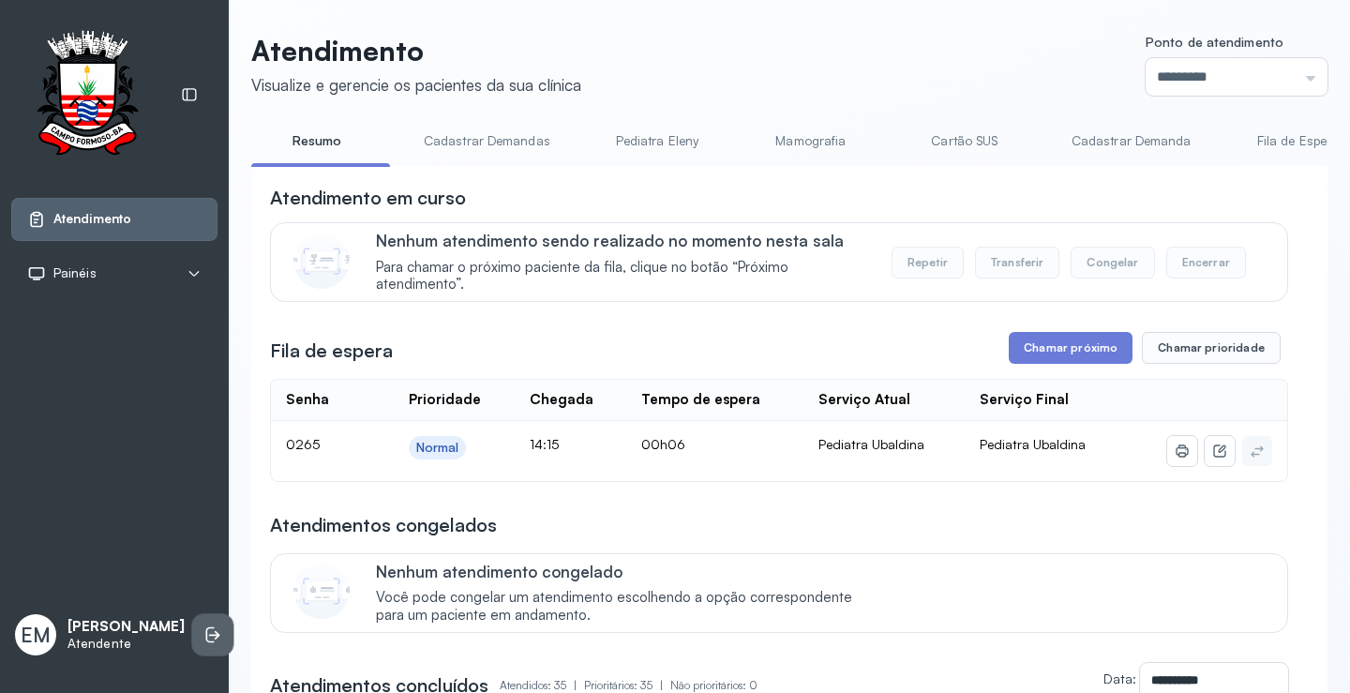
click at [192, 621] on li at bounding box center [212, 634] width 41 height 41
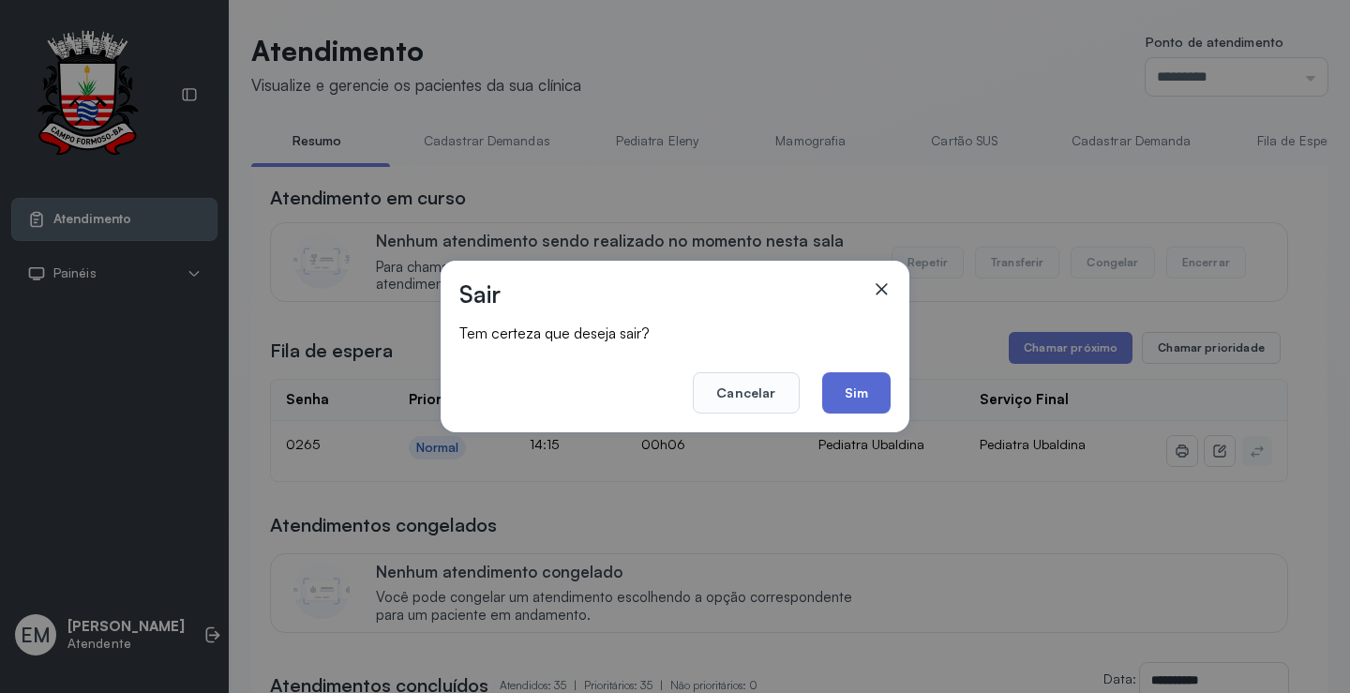
click at [856, 391] on button "Sim" at bounding box center [856, 392] width 68 height 41
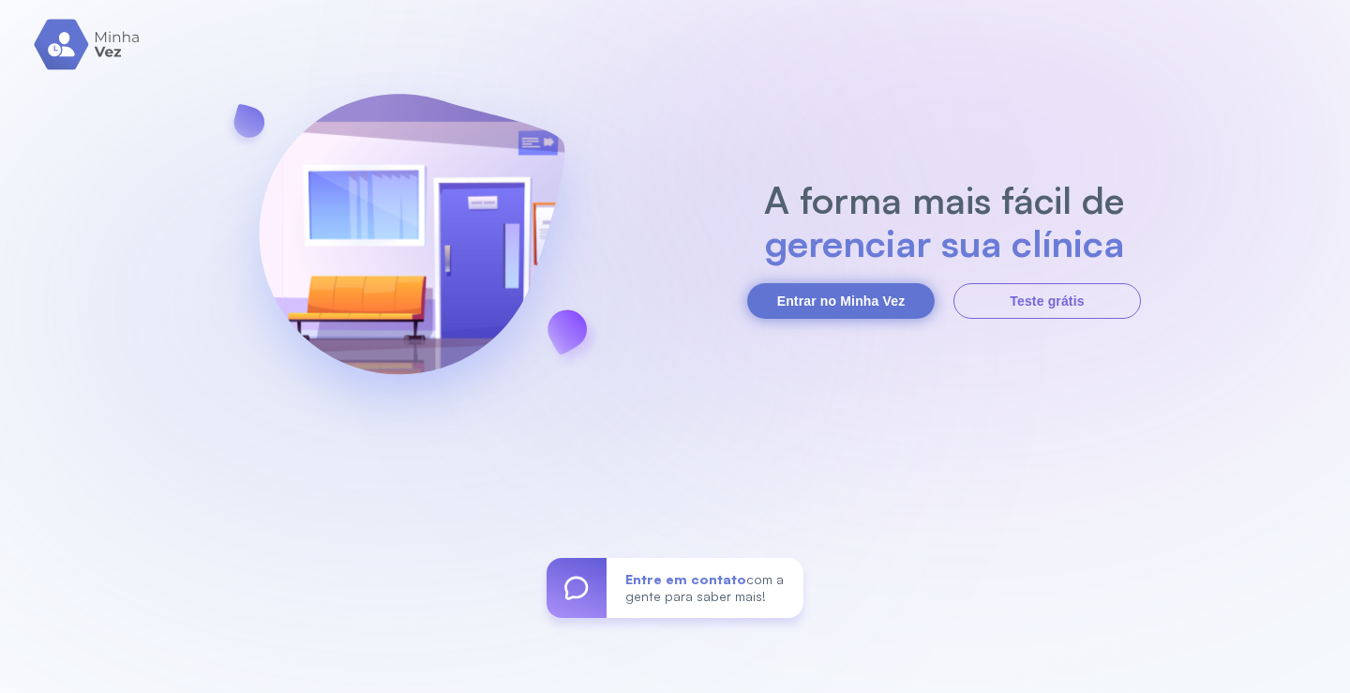
click at [832, 300] on button "Entrar no Minha Vez" at bounding box center [841, 301] width 188 height 36
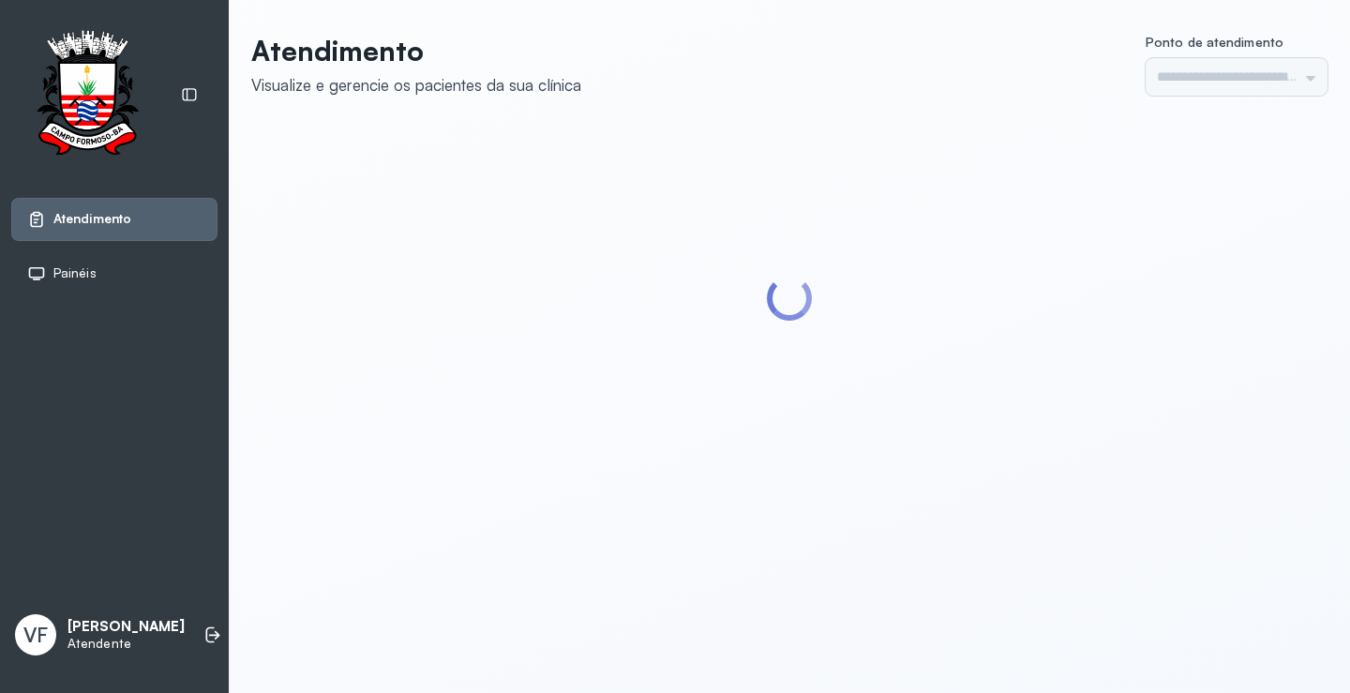
type input "*********"
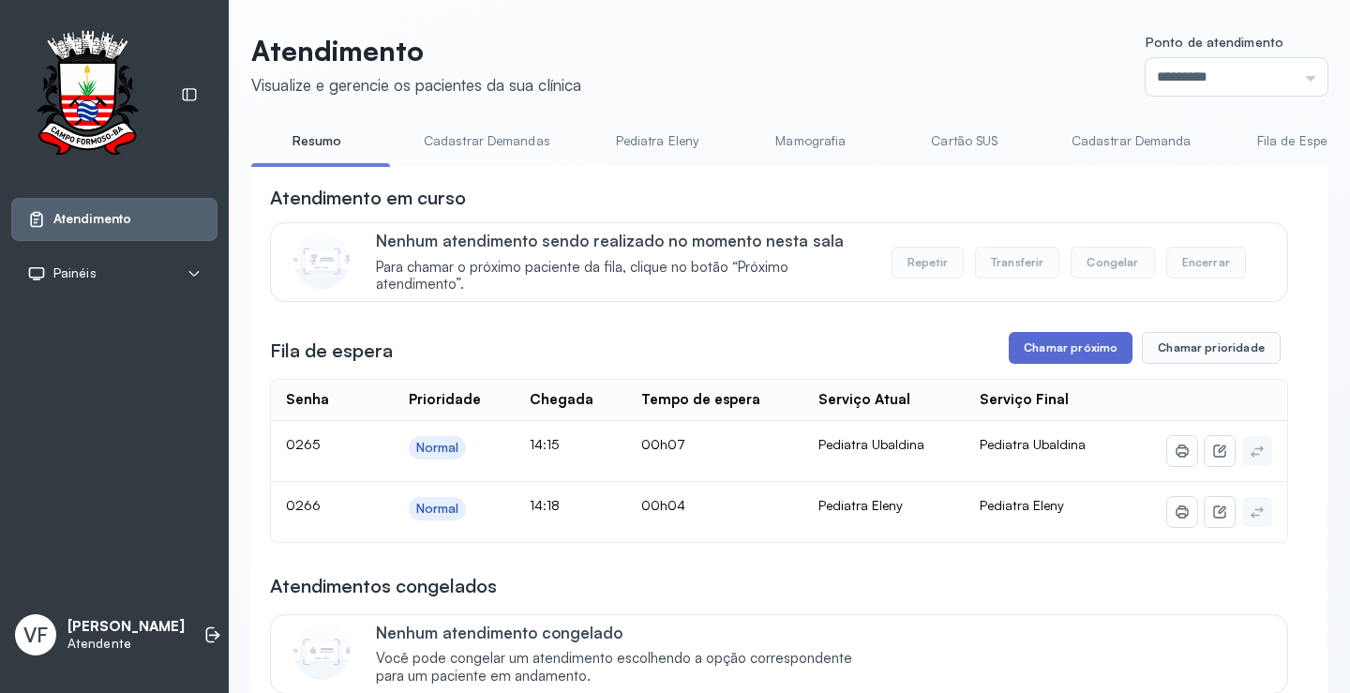
click at [1050, 356] on button "Chamar próximo" at bounding box center [1071, 348] width 124 height 32
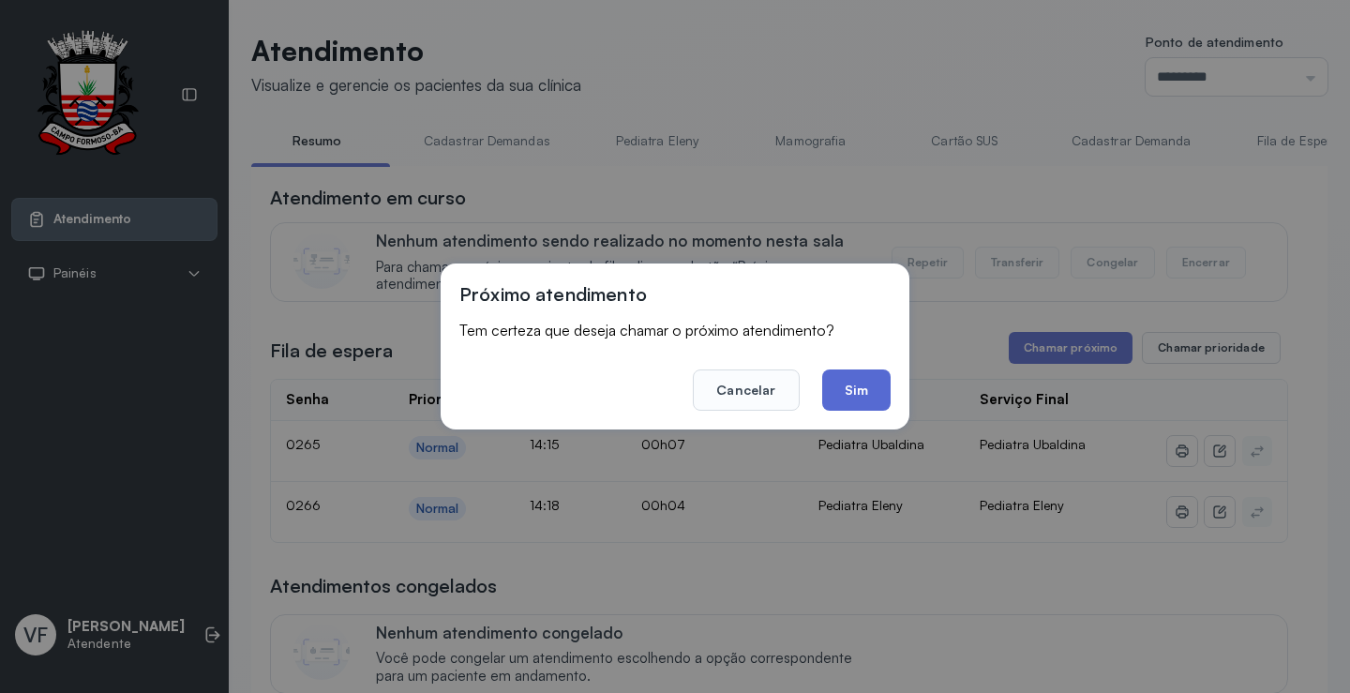
click at [859, 387] on button "Sim" at bounding box center [856, 389] width 68 height 41
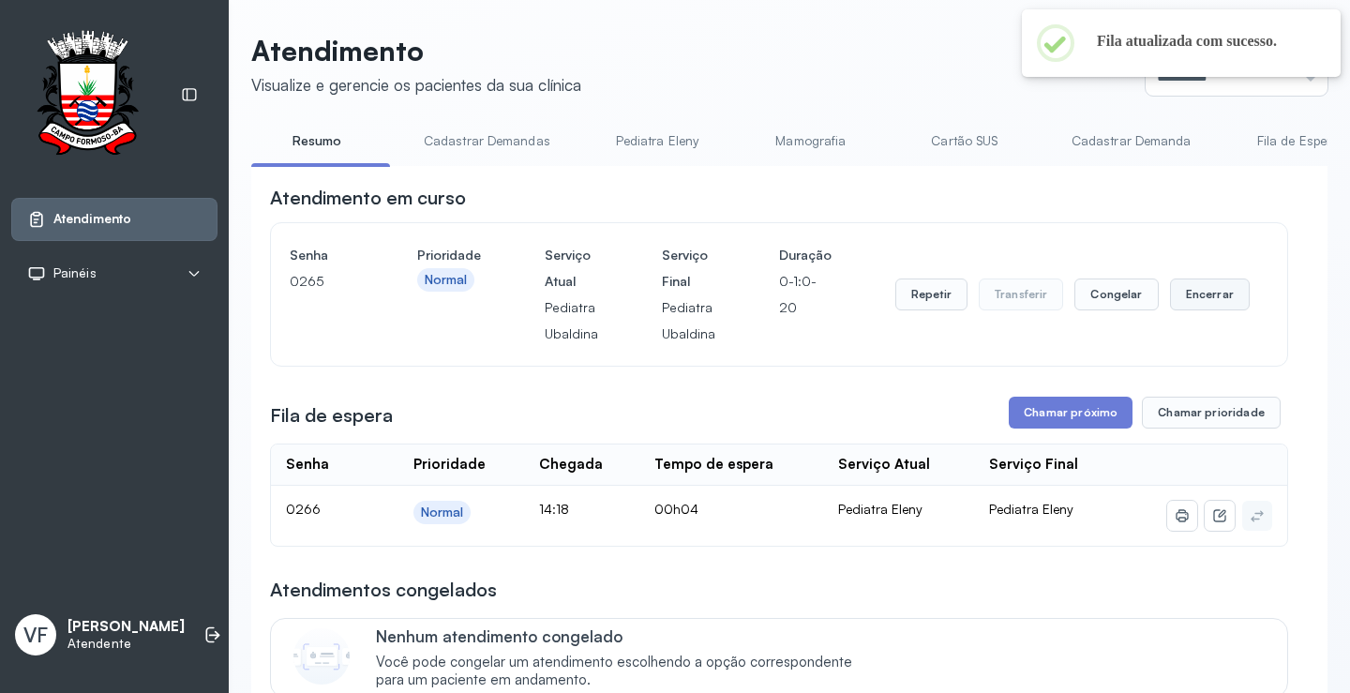
click at [1190, 295] on button "Encerrar" at bounding box center [1210, 295] width 80 height 32
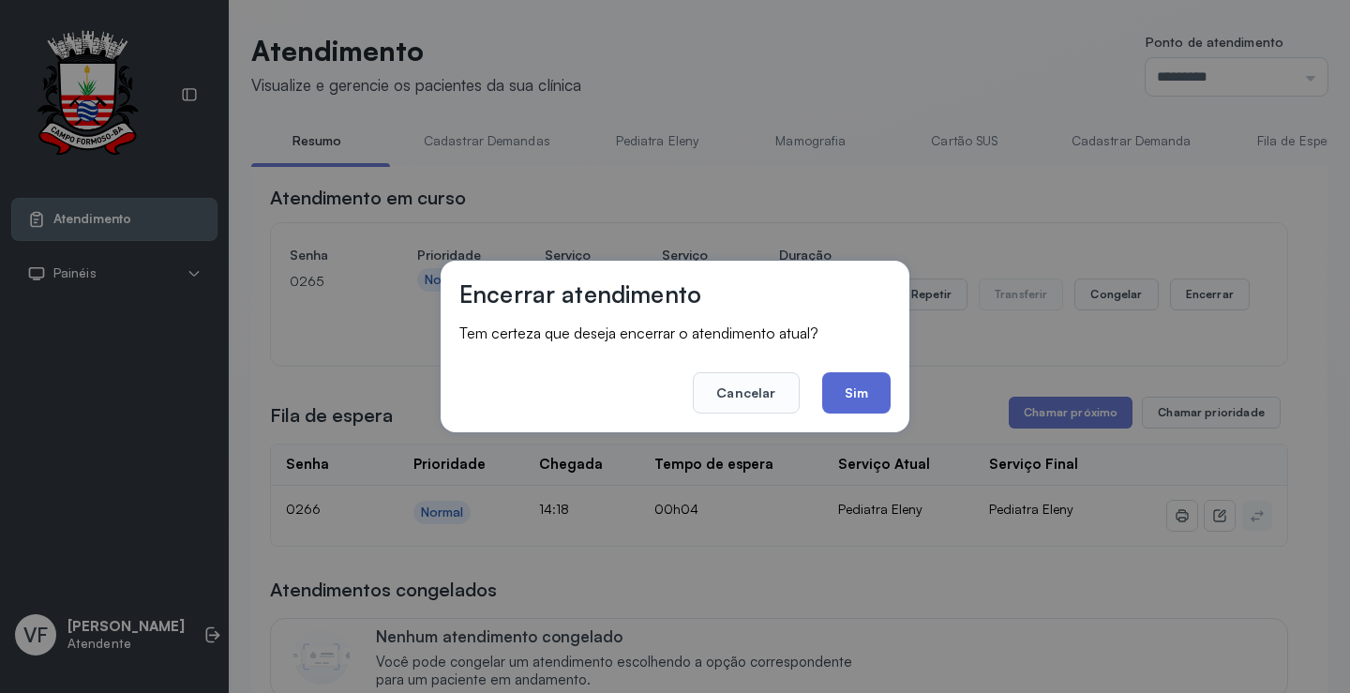
click at [861, 388] on button "Sim" at bounding box center [856, 392] width 68 height 41
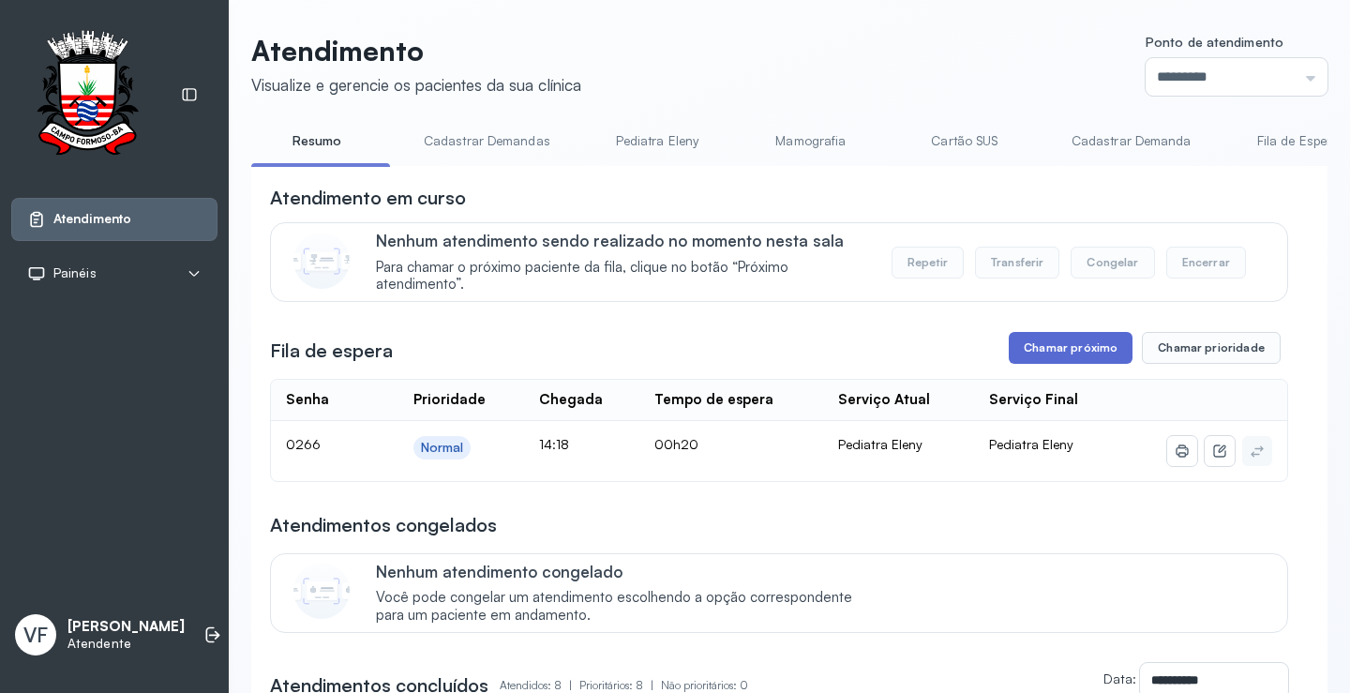
click at [1079, 346] on button "Chamar próximo" at bounding box center [1071, 348] width 124 height 32
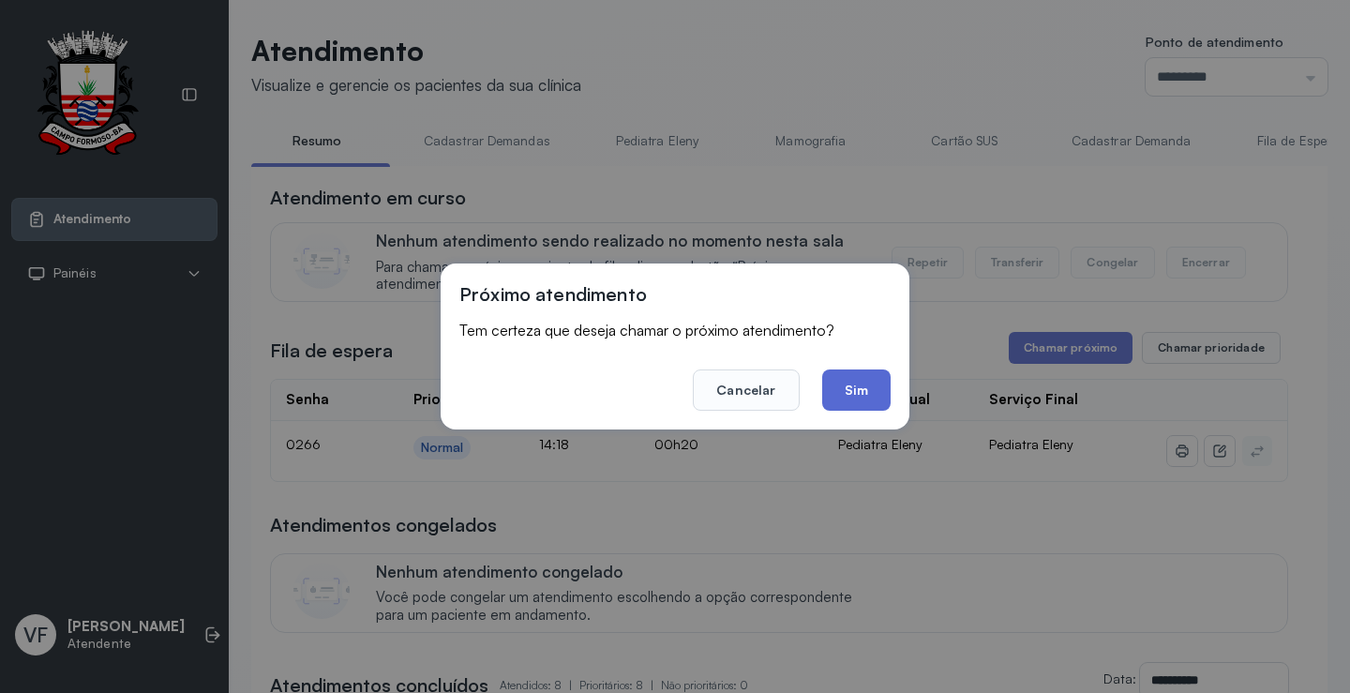
click at [869, 376] on button "Sim" at bounding box center [856, 389] width 68 height 41
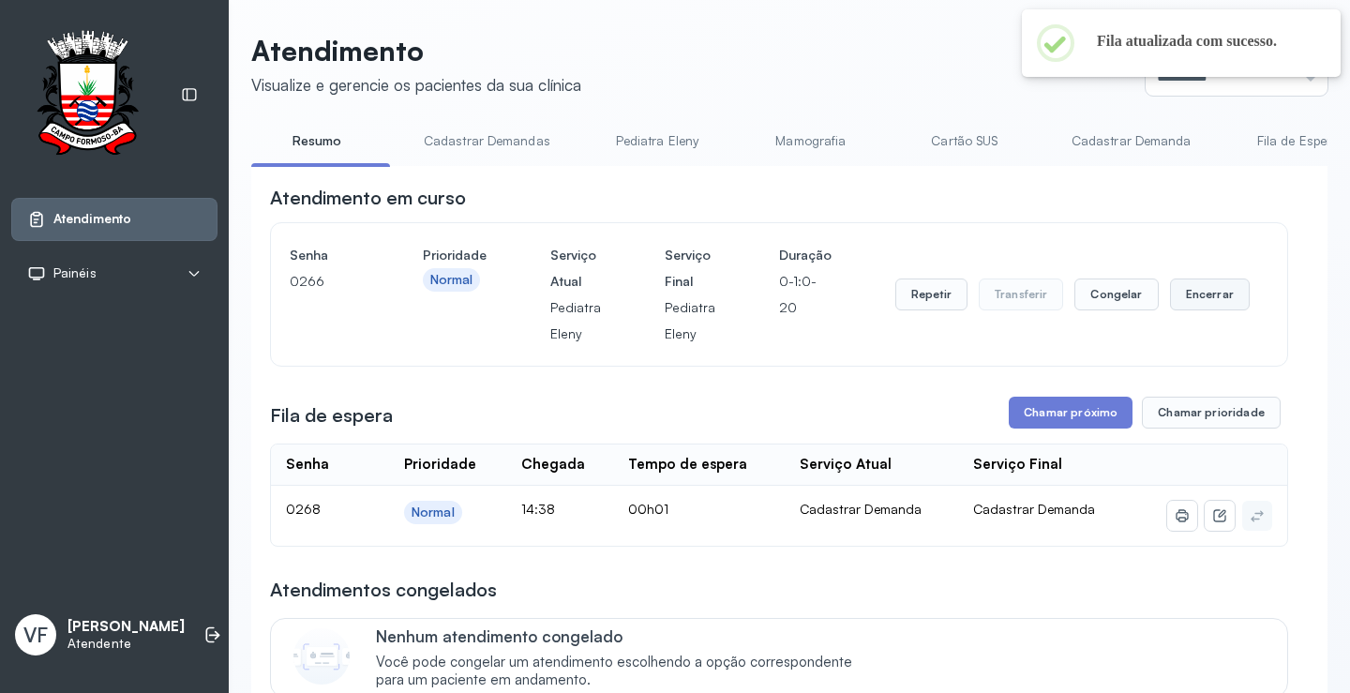
click at [1206, 295] on button "Encerrar" at bounding box center [1210, 295] width 80 height 32
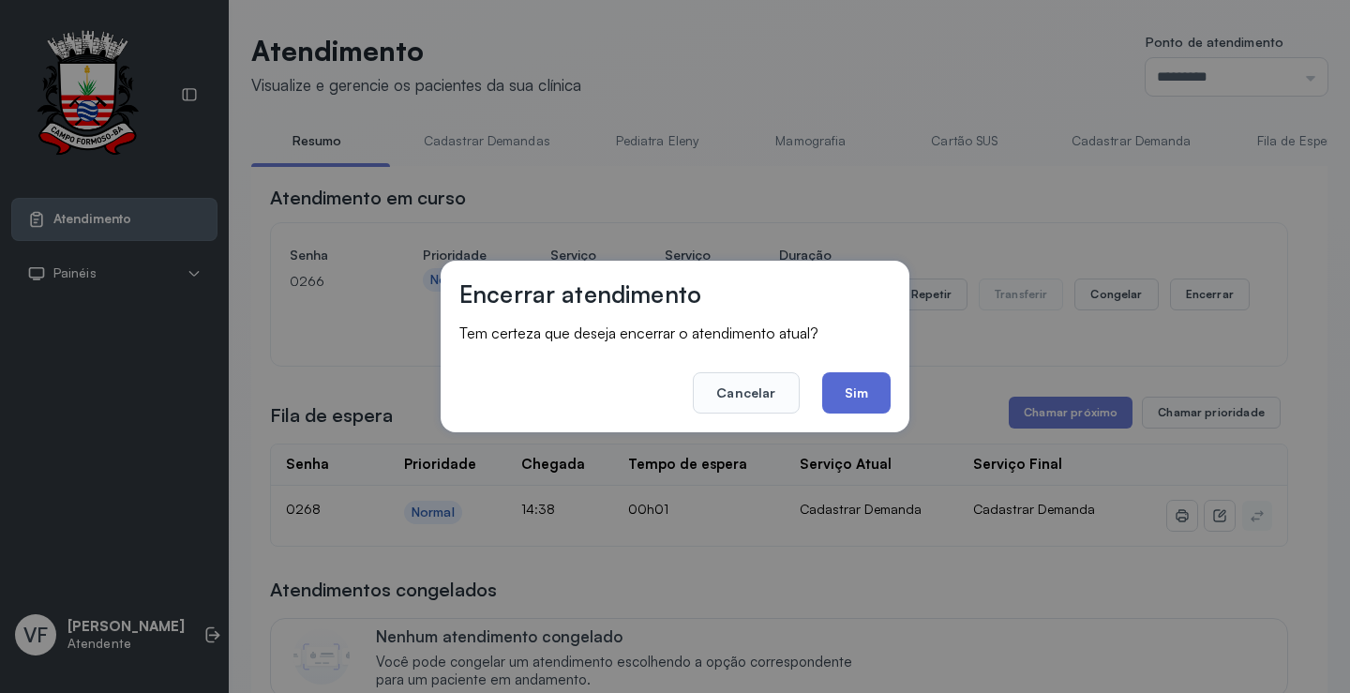
click at [852, 386] on button "Sim" at bounding box center [856, 392] width 68 height 41
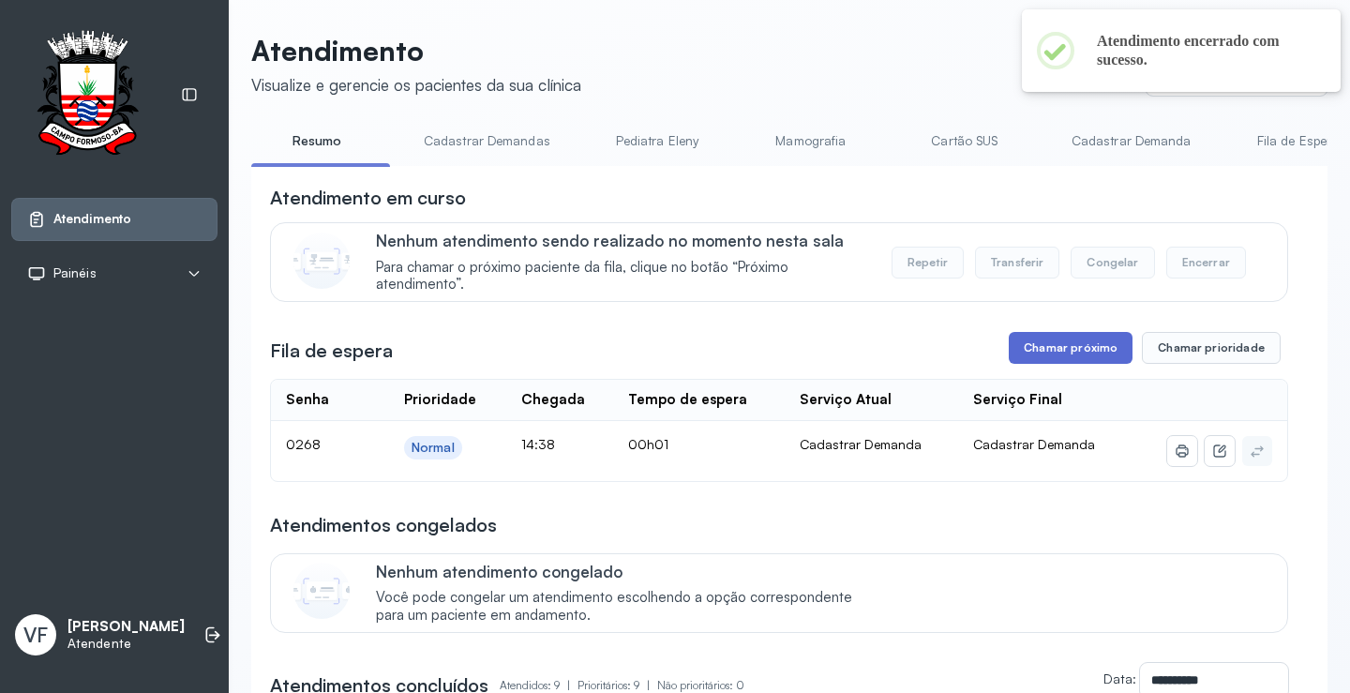
click at [1061, 352] on button "Chamar próximo" at bounding box center [1071, 348] width 124 height 32
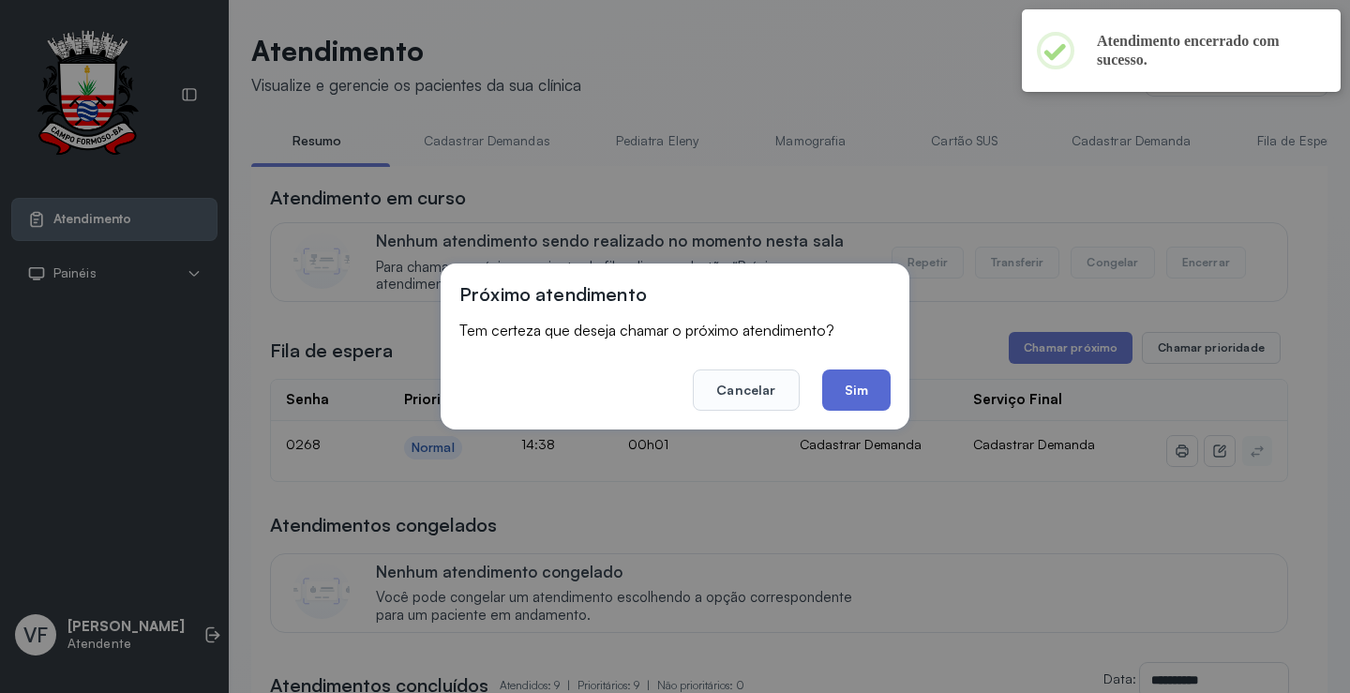
click at [850, 387] on button "Sim" at bounding box center [856, 389] width 68 height 41
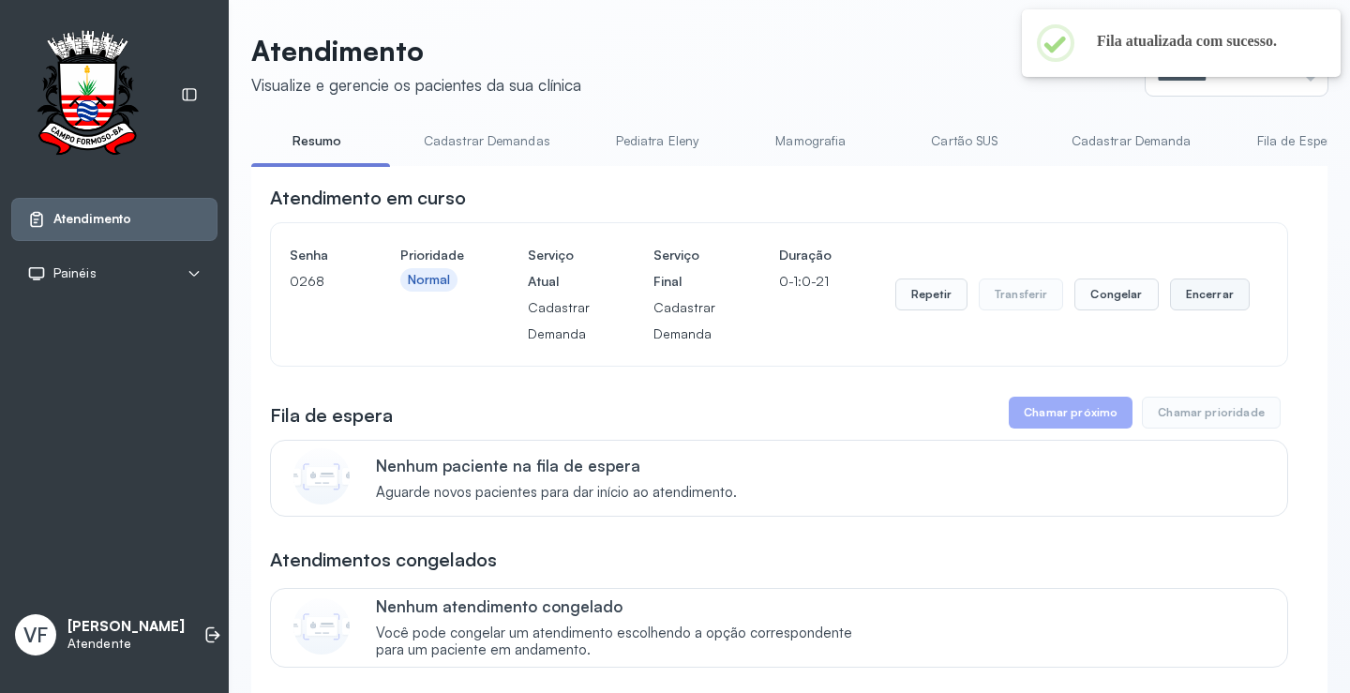
click at [1190, 294] on button "Encerrar" at bounding box center [1210, 295] width 80 height 32
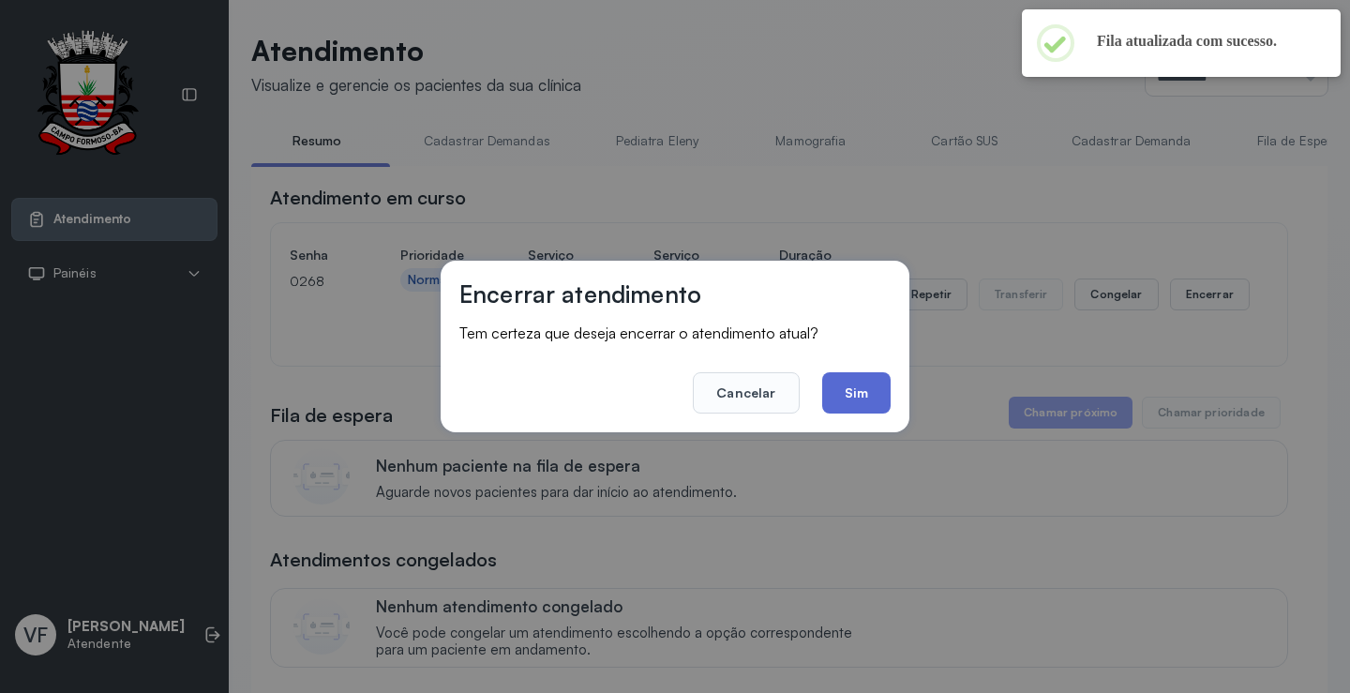
click at [848, 394] on button "Sim" at bounding box center [856, 392] width 68 height 41
